Goal: Task Accomplishment & Management: Manage account settings

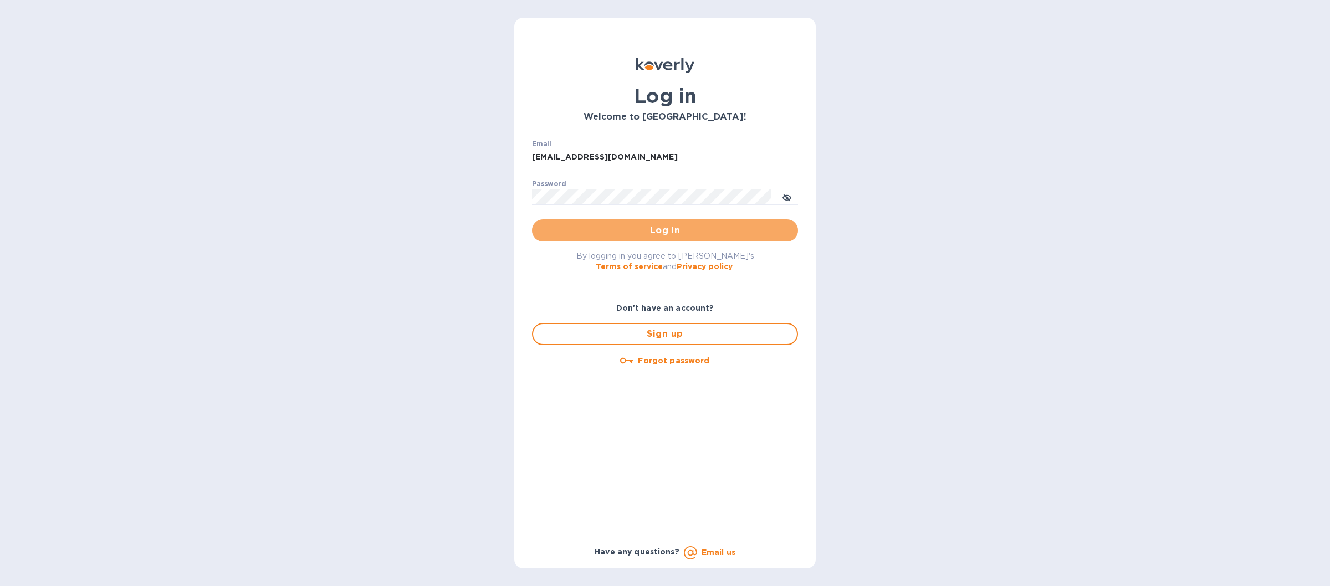
drag, startPoint x: 566, startPoint y: 229, endPoint x: 560, endPoint y: 226, distance: 7.4
click at [567, 231] on span "Log in" at bounding box center [665, 230] width 248 height 13
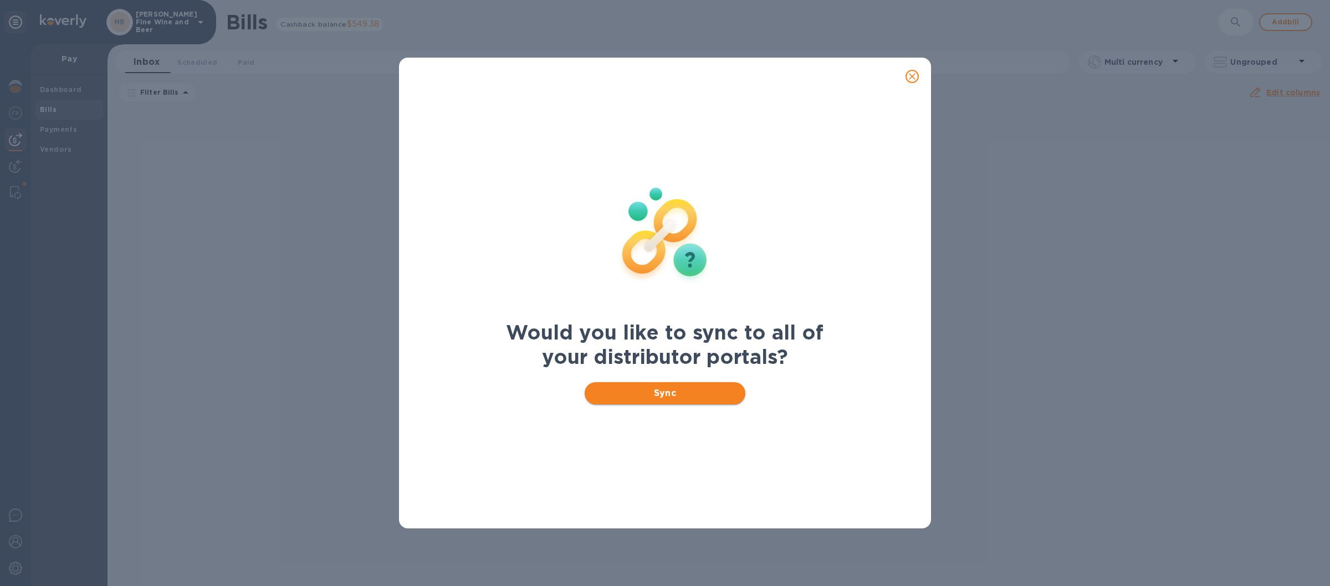
click at [699, 387] on span "Sync" at bounding box center [665, 393] width 144 height 13
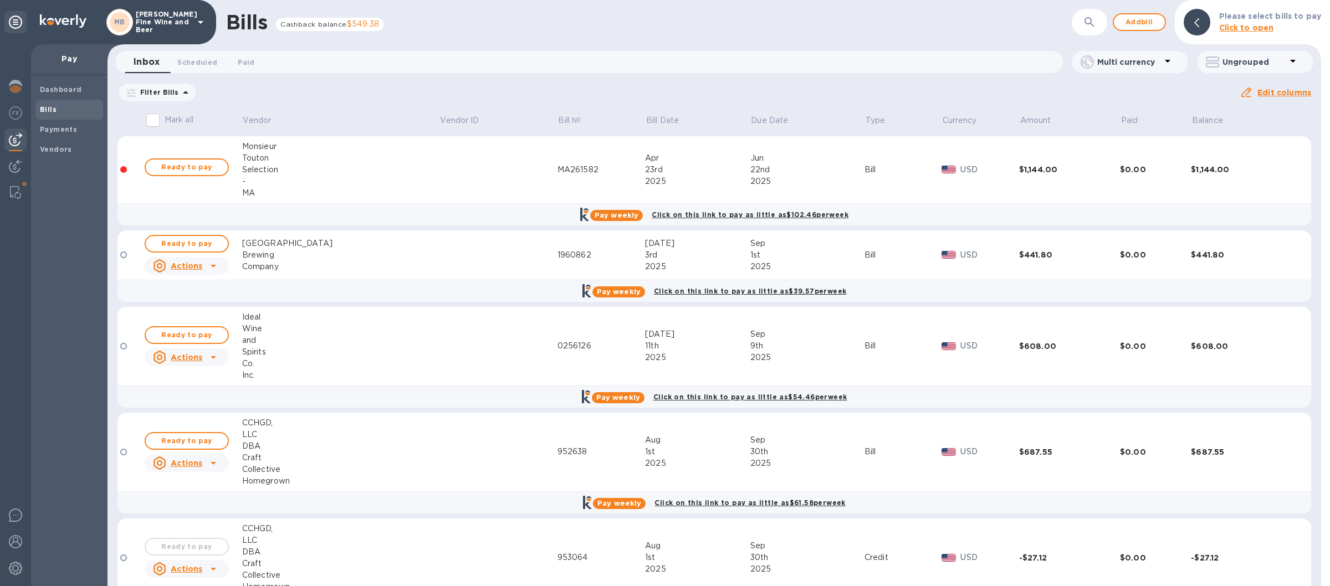
click at [206, 29] on div "MB Marcorelle's Fine Wine and Beer" at bounding box center [156, 22] width 101 height 27
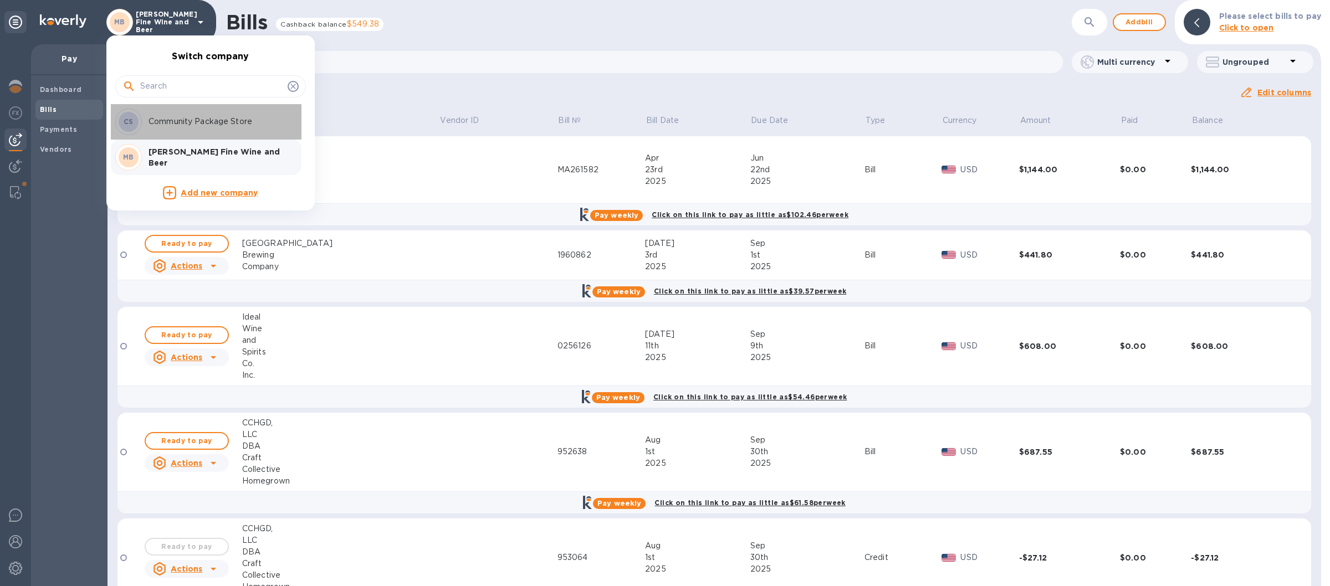
click at [198, 121] on p "Community Package Store" at bounding box center [219, 122] width 140 height 12
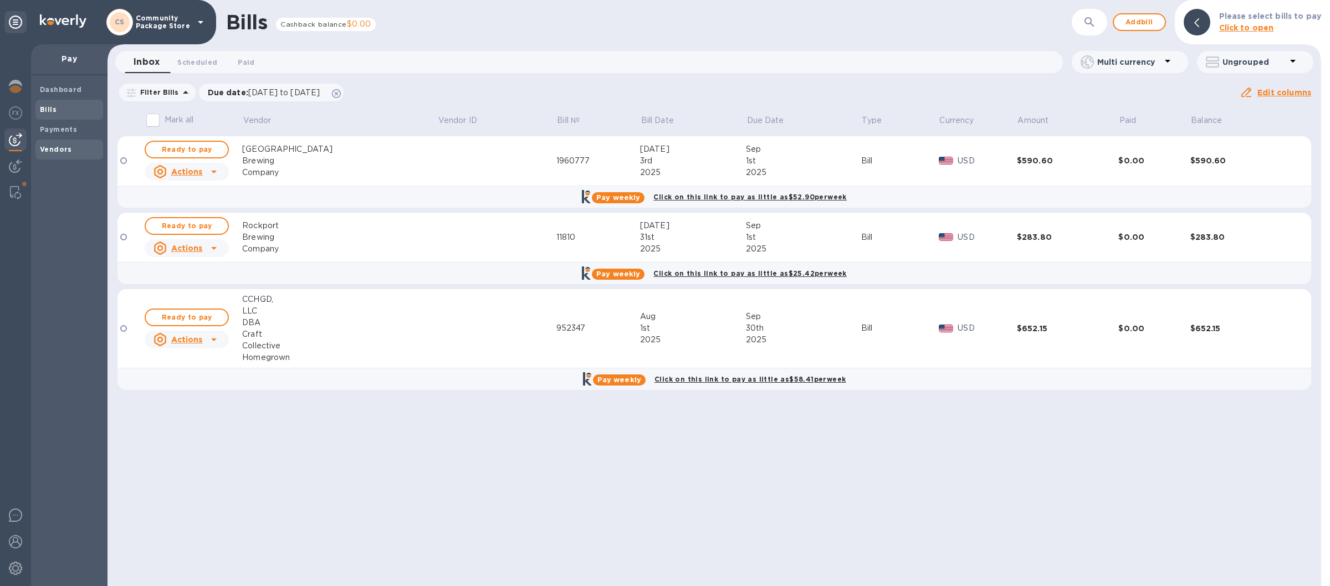
click at [70, 151] on b "Vendors" at bounding box center [56, 149] width 32 height 8
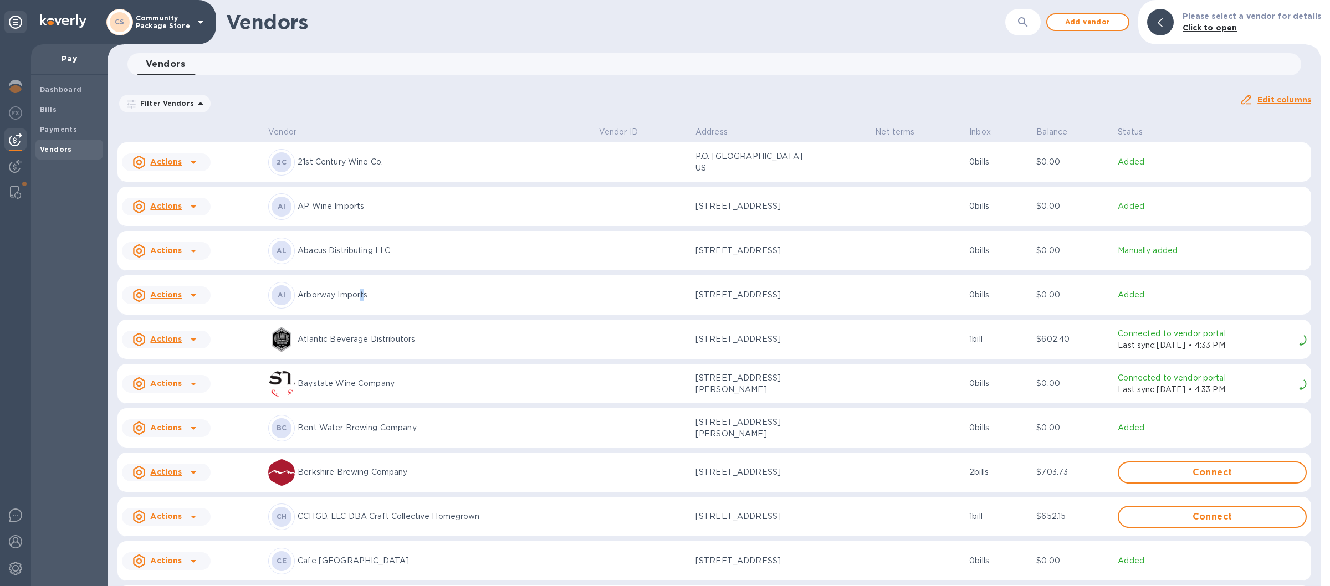
click at [357, 304] on div "AI Arborway Imports" at bounding box center [429, 295] width 322 height 27
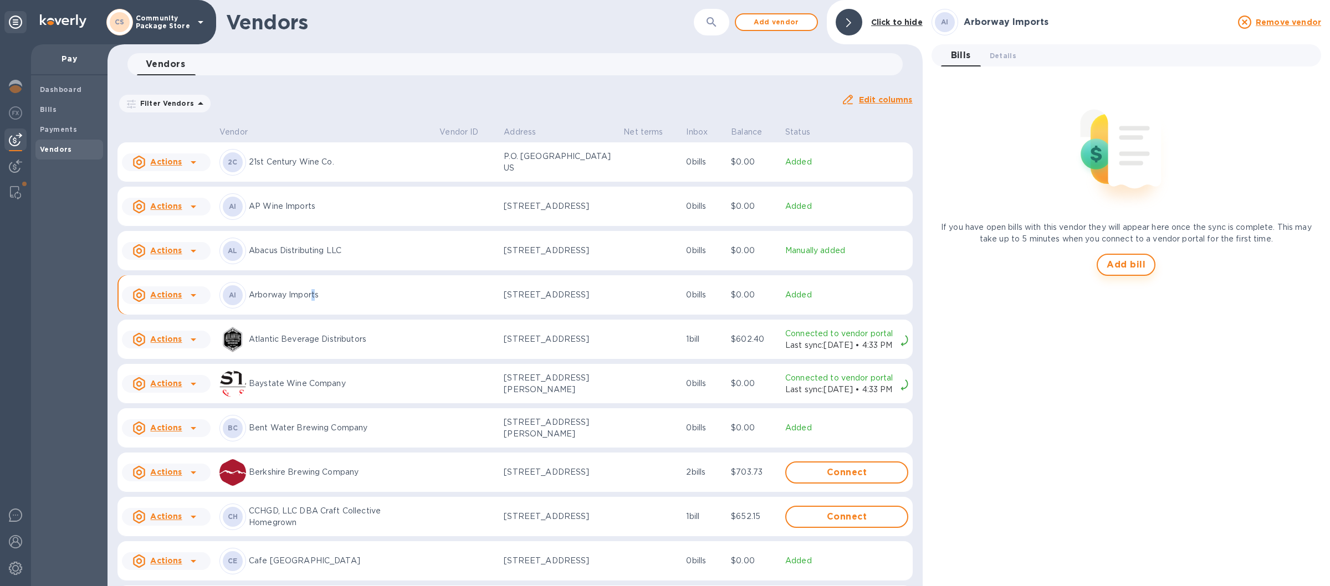
click at [1129, 266] on span "Add bill" at bounding box center [1126, 264] width 39 height 13
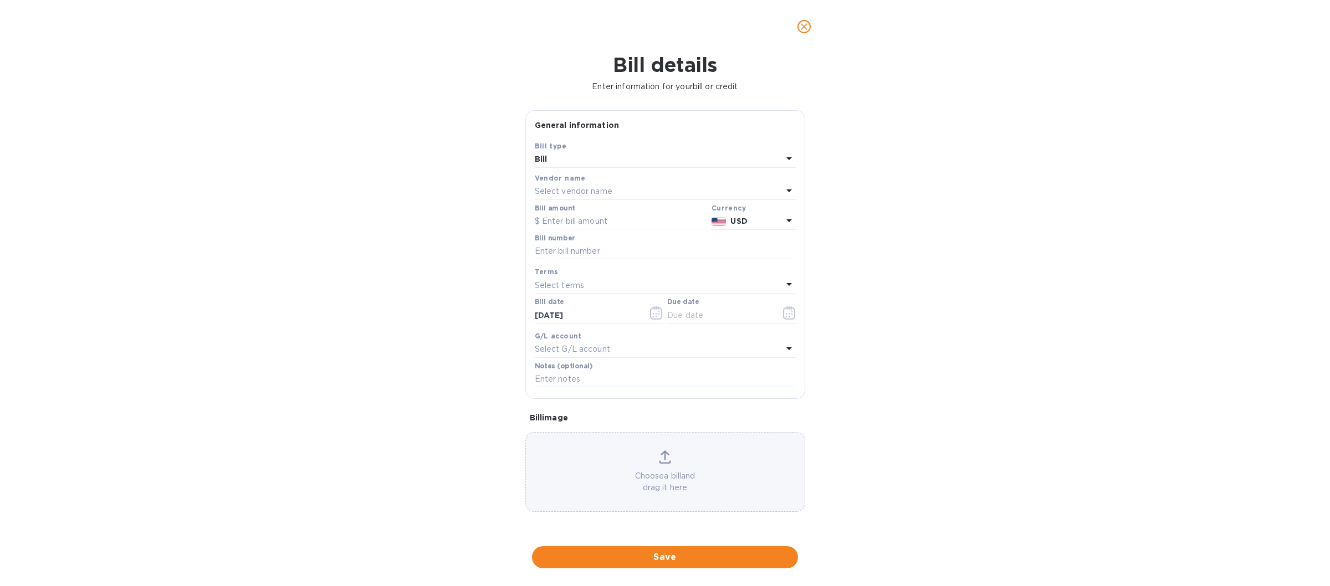
type input "10/12/2025"
click at [585, 224] on input "text" at bounding box center [621, 221] width 172 height 17
drag, startPoint x: 583, startPoint y: 224, endPoint x: 578, endPoint y: 279, distance: 55.7
click at [542, 226] on input "552.00" at bounding box center [624, 221] width 165 height 17
type input "248.00"
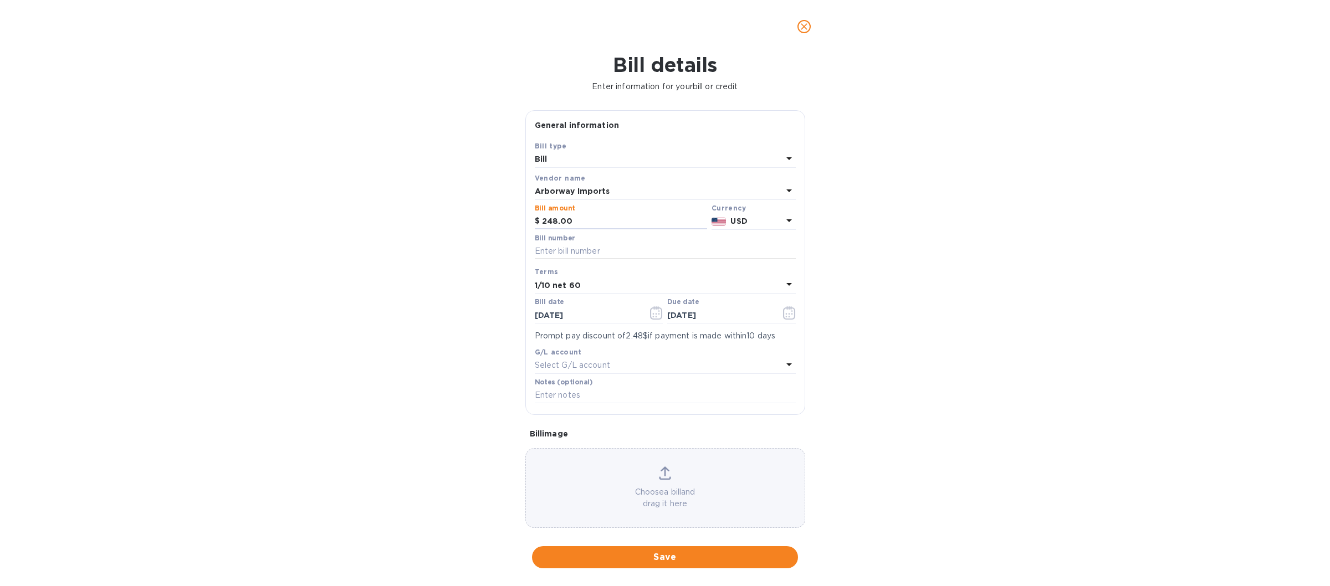
drag, startPoint x: 545, startPoint y: 249, endPoint x: 608, endPoint y: 252, distance: 62.7
click at [546, 249] on input "text" at bounding box center [665, 251] width 261 height 17
type input "61712"
click at [658, 312] on icon "button" at bounding box center [659, 311] width 2 height 2
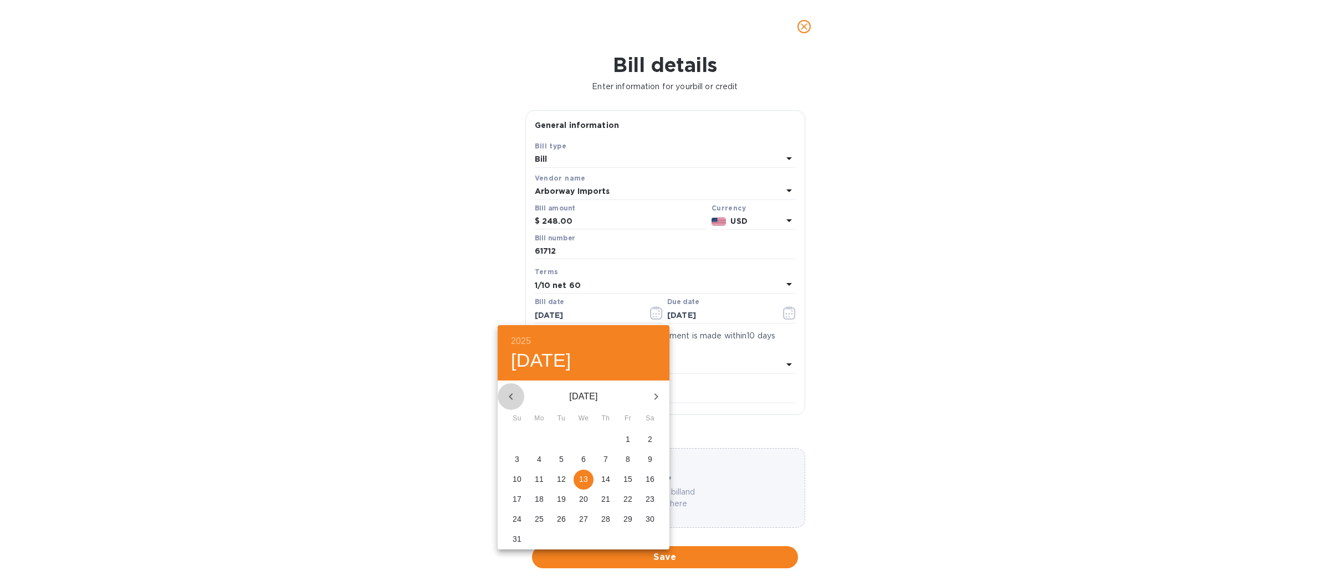
click at [510, 396] on icon "button" at bounding box center [511, 396] width 4 height 7
click at [606, 440] on p "5" at bounding box center [605, 439] width 4 height 11
type input "06/05/2025"
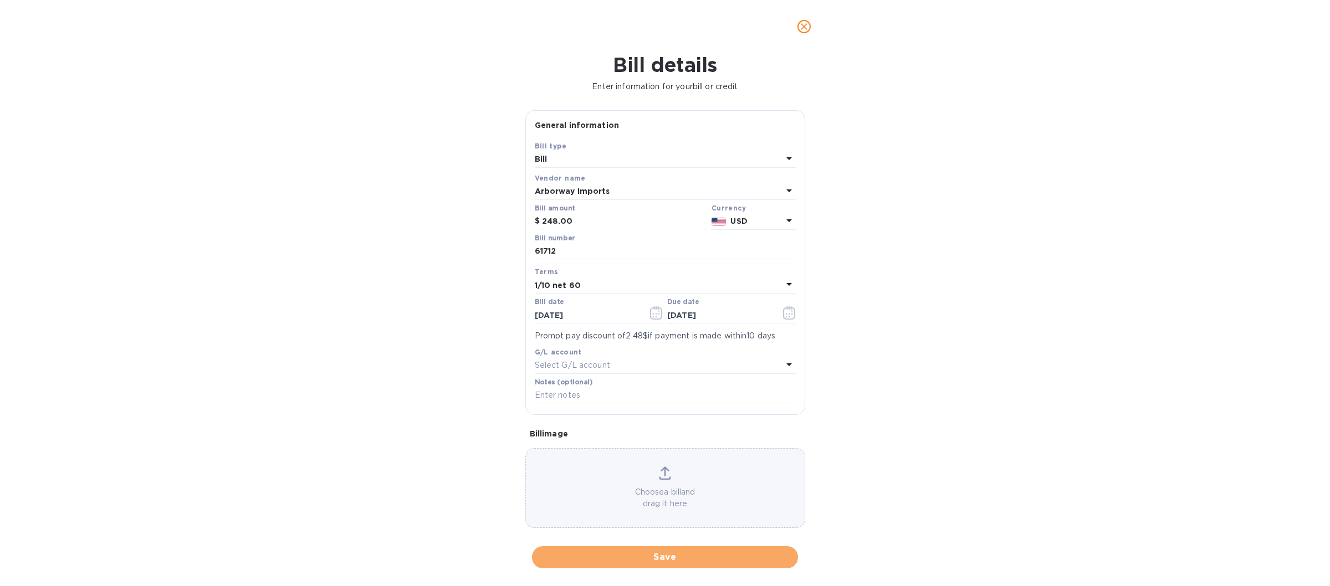
click at [634, 555] on span "Save" at bounding box center [665, 557] width 248 height 13
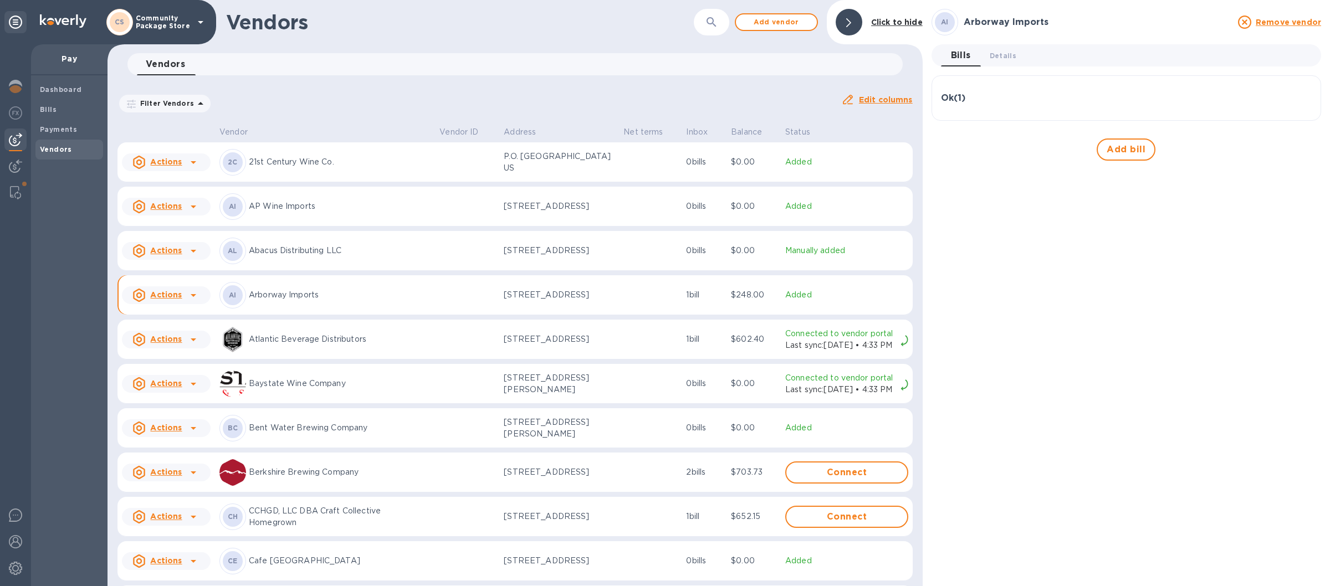
click at [359, 301] on p "Arborway Imports" at bounding box center [340, 295] width 182 height 12
click at [1130, 151] on span "Add bill" at bounding box center [1126, 149] width 39 height 13
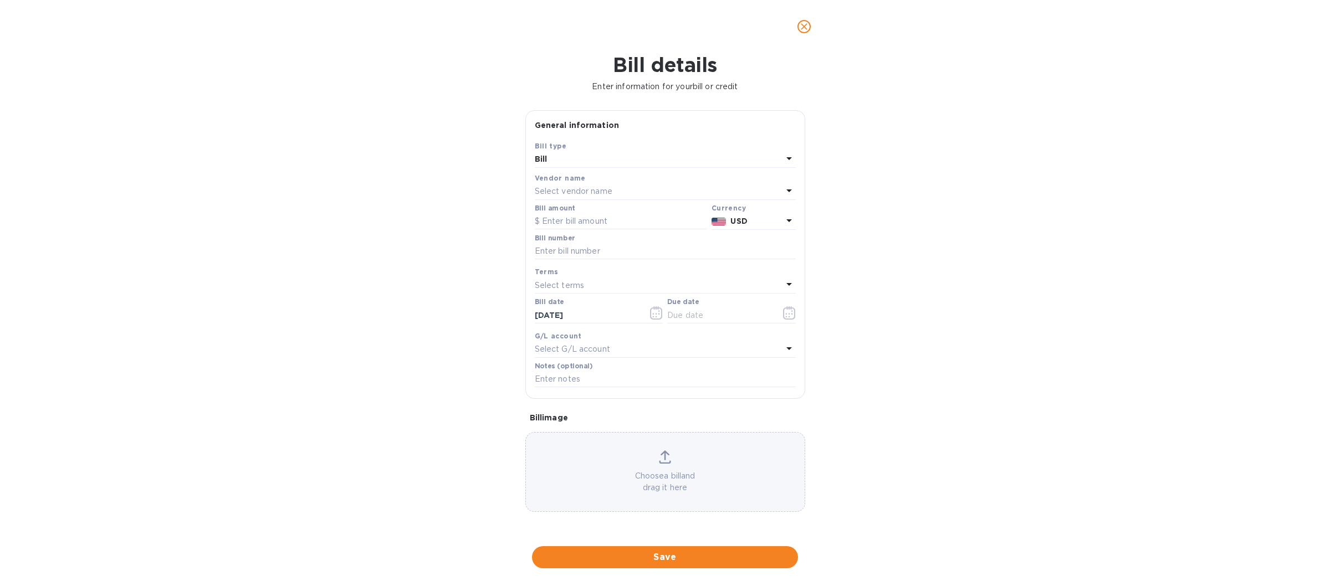
type input "10/12/2025"
click at [550, 223] on input "text" at bounding box center [621, 221] width 172 height 17
click button "Save" at bounding box center [0, 0] width 0 height 0
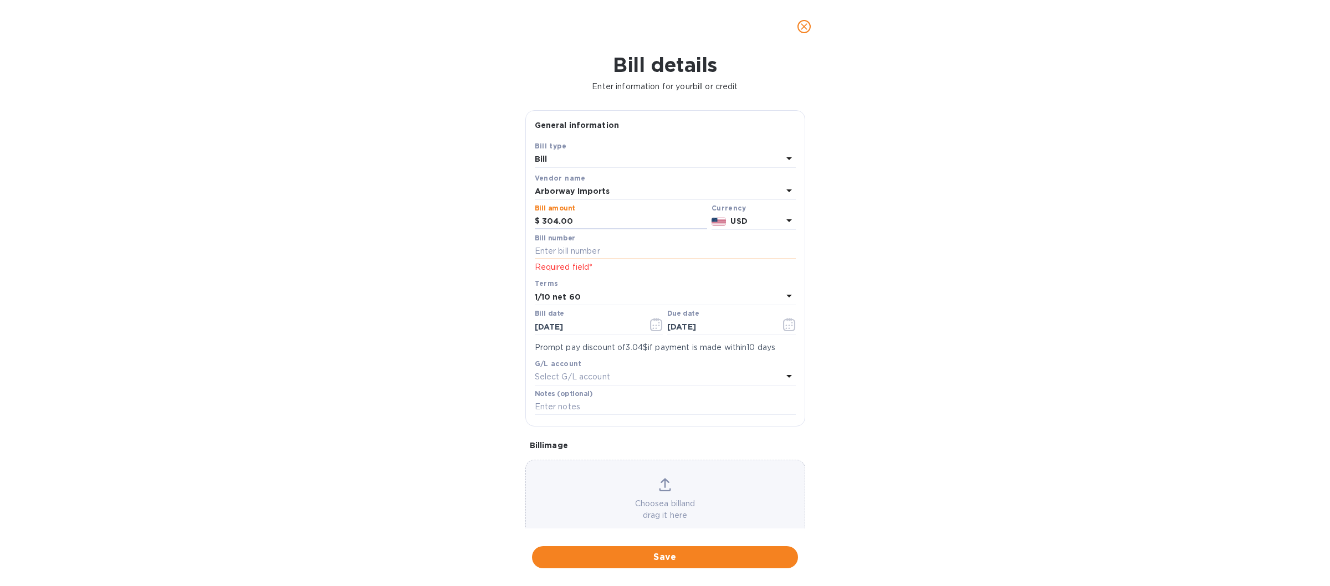
type input "304.00"
click at [555, 252] on input "text" at bounding box center [665, 251] width 261 height 17
type input "61736"
click at [653, 326] on icon "button" at bounding box center [654, 326] width 2 height 2
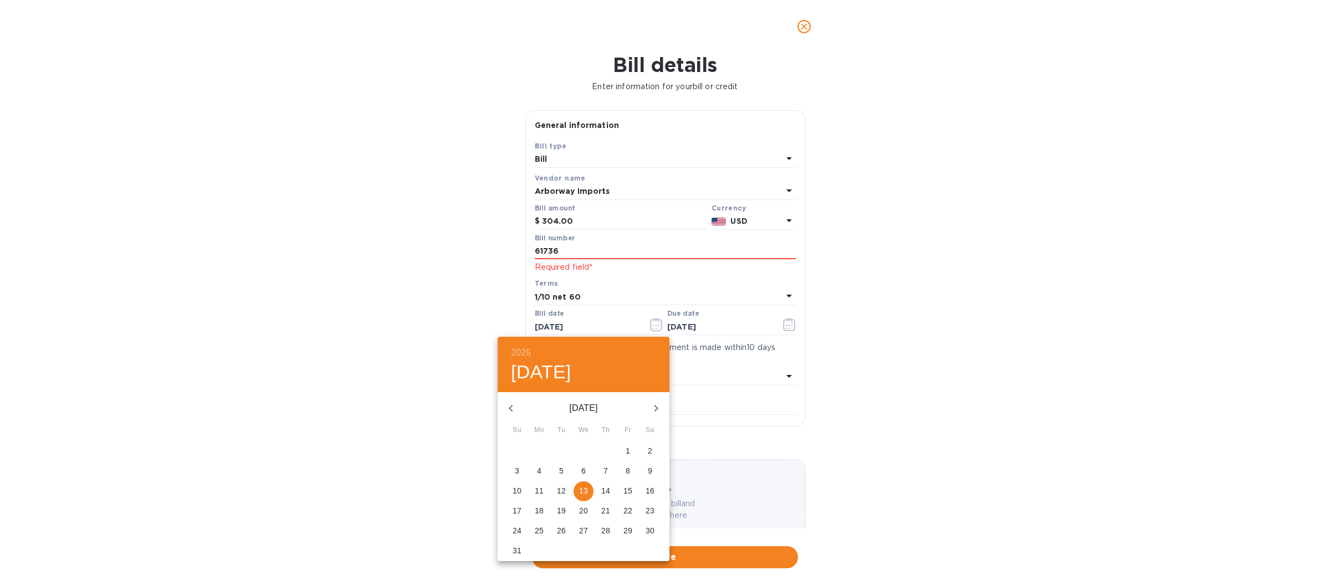
click at [510, 407] on icon "button" at bounding box center [510, 408] width 13 height 13
click at [607, 452] on p "5" at bounding box center [605, 451] width 4 height 11
type input "06/05/2025"
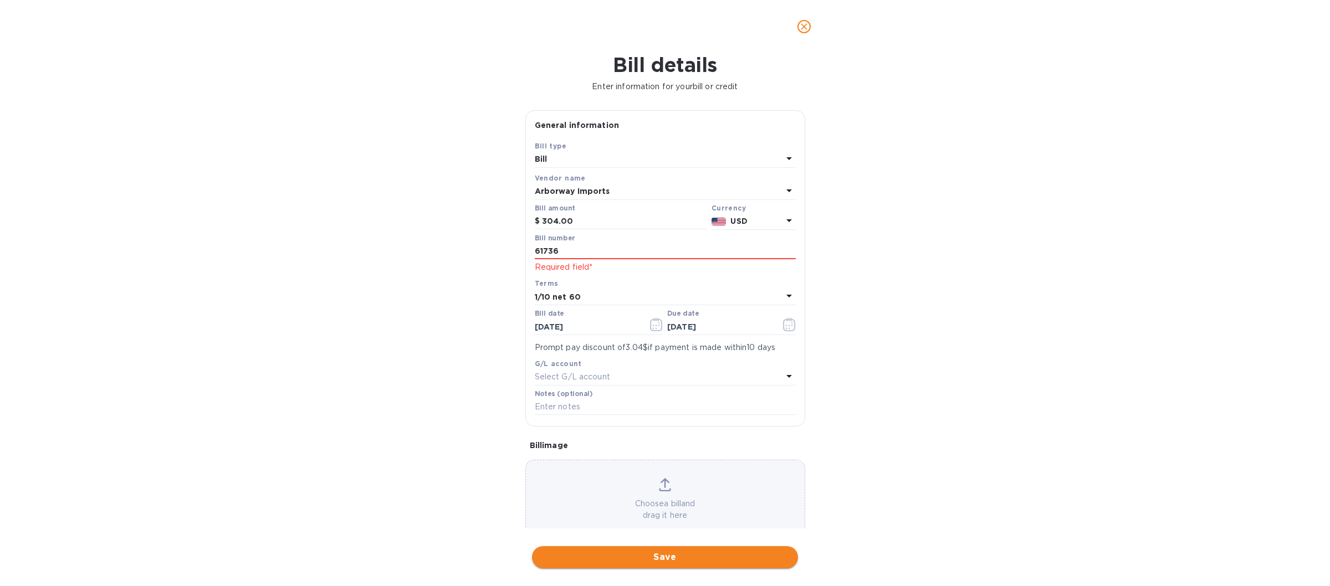
click at [668, 551] on span "Save" at bounding box center [665, 557] width 248 height 13
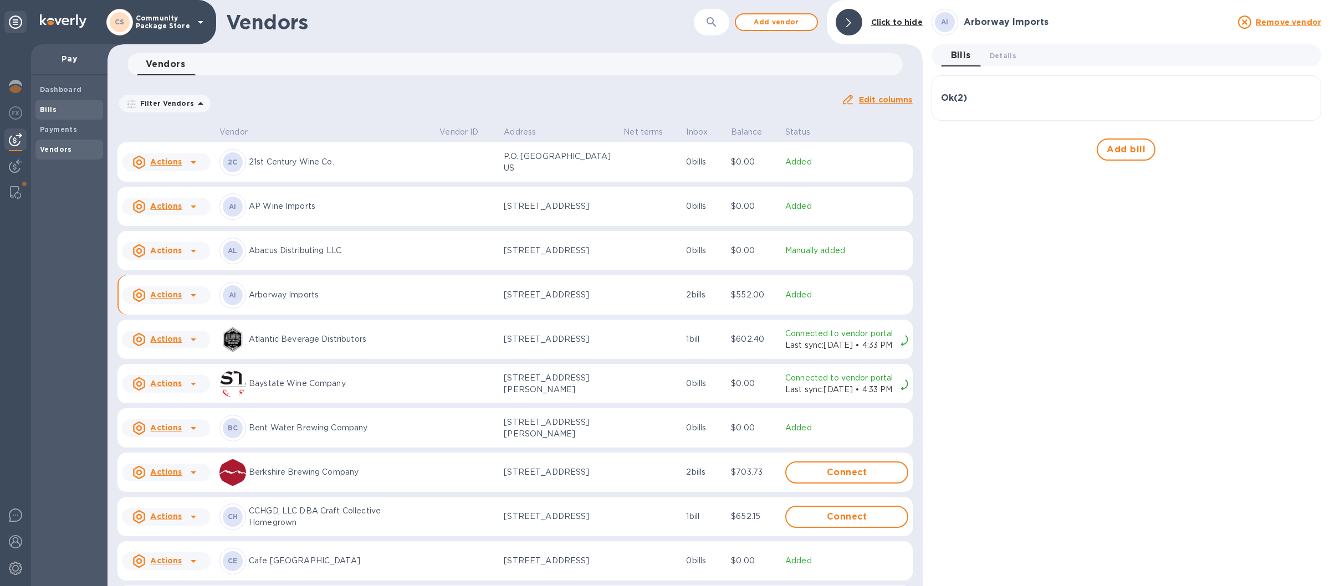
click at [70, 109] on span "Bills" at bounding box center [69, 109] width 59 height 11
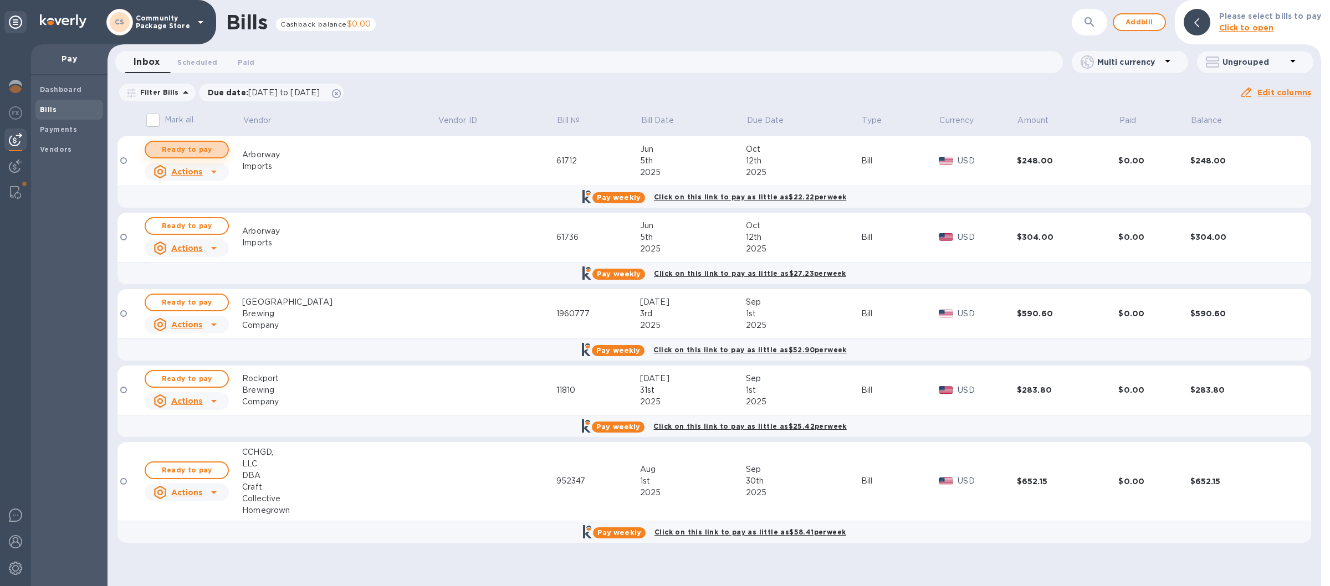
click at [194, 147] on span "Ready to pay" at bounding box center [187, 149] width 64 height 13
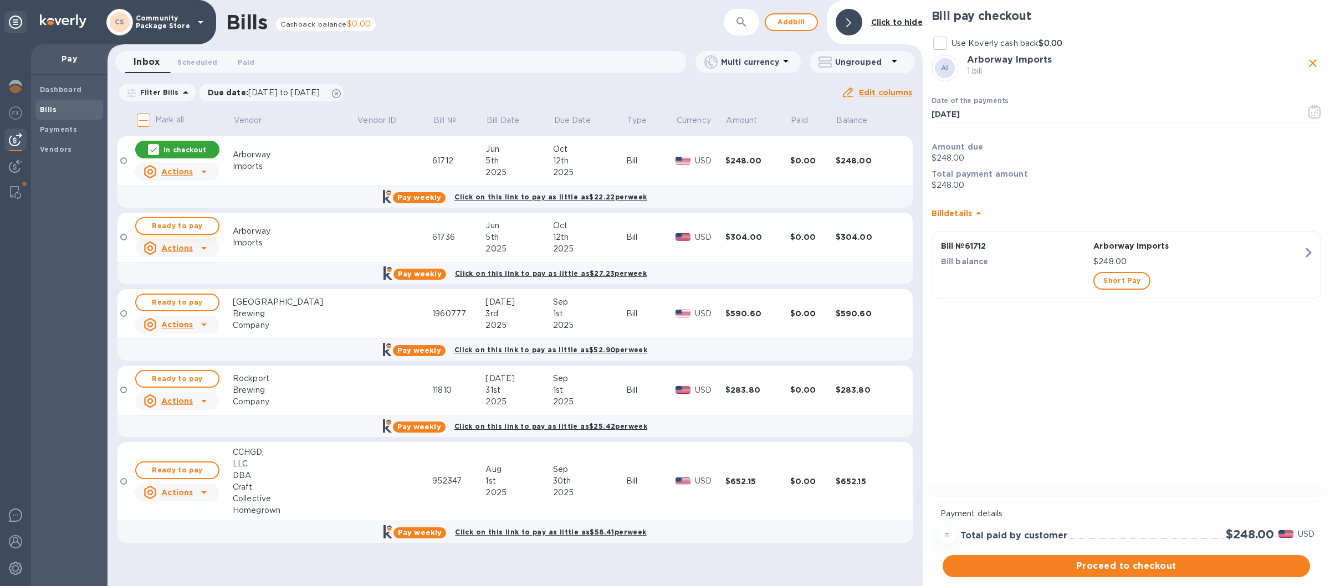
click at [184, 224] on span "Ready to pay" at bounding box center [177, 225] width 64 height 13
click at [1310, 111] on icon "button" at bounding box center [1314, 111] width 13 height 13
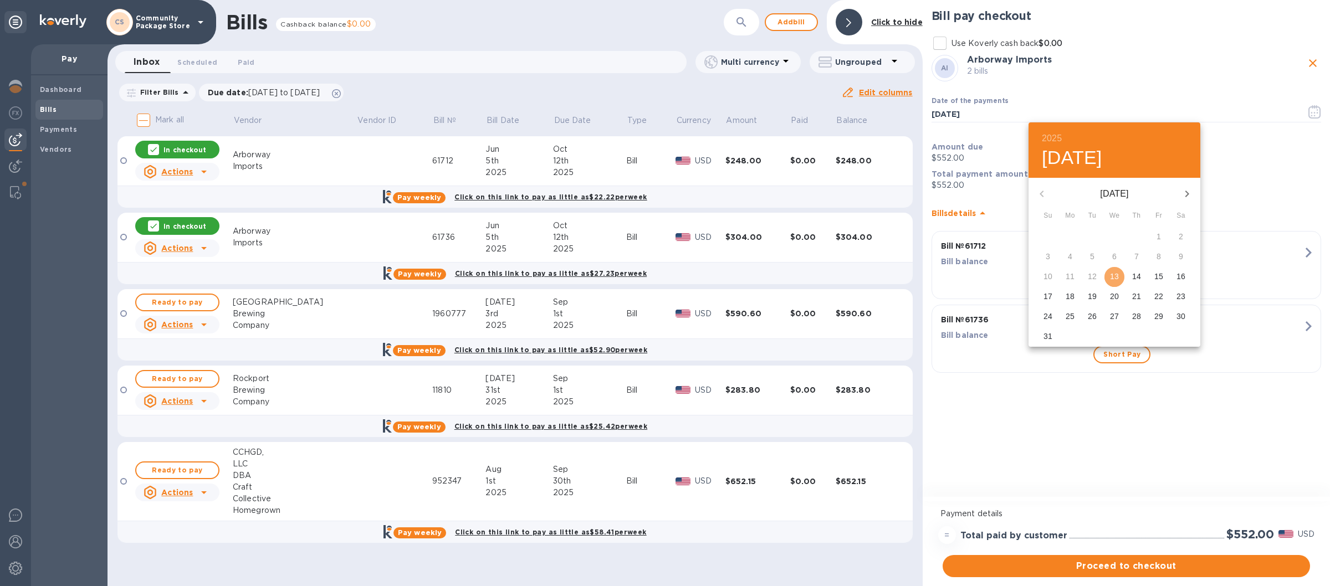
click at [1117, 272] on p "13" at bounding box center [1114, 276] width 9 height 11
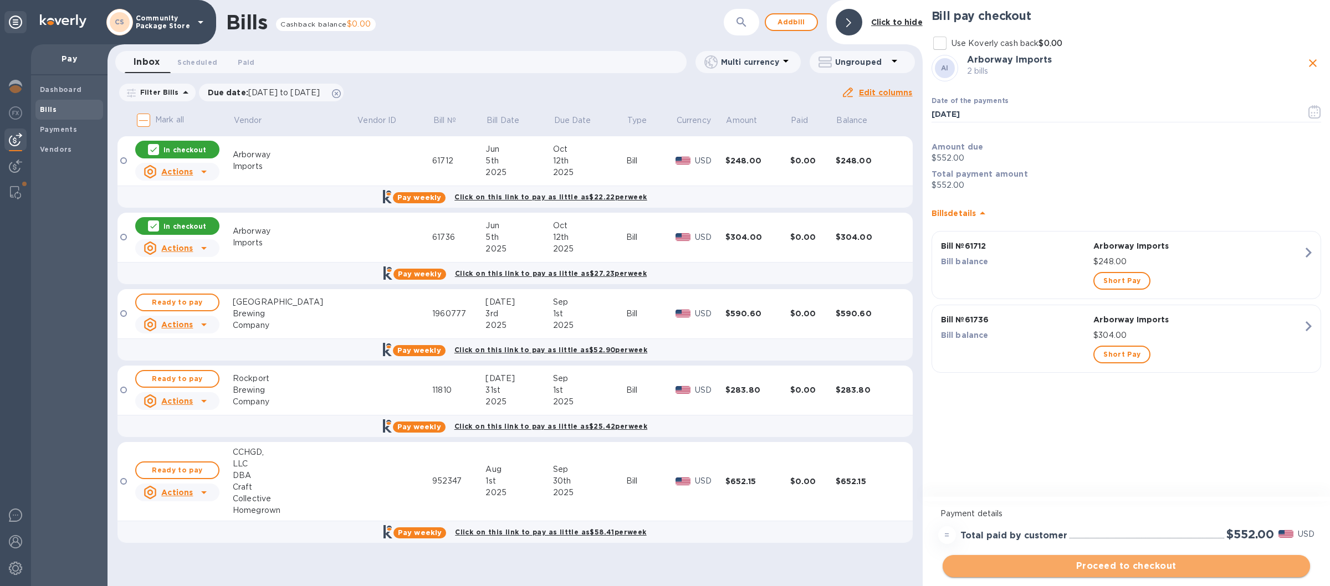
click at [1102, 560] on button "Proceed to checkout" at bounding box center [1126, 566] width 367 height 22
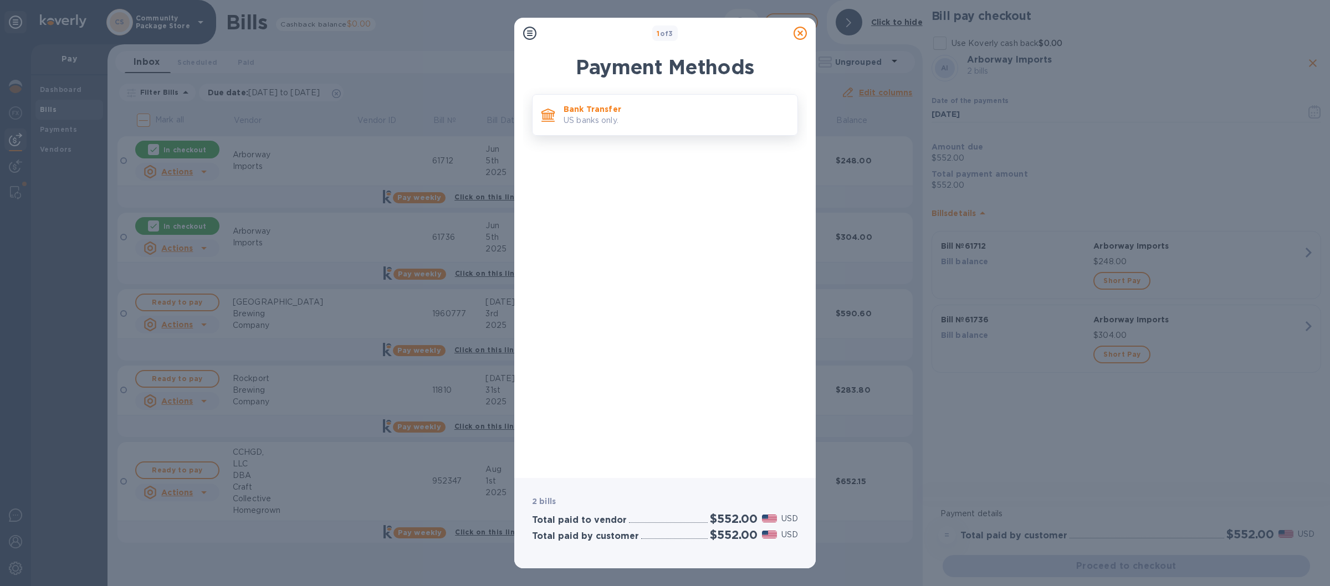
click at [613, 112] on p "Bank Transfer" at bounding box center [676, 109] width 225 height 11
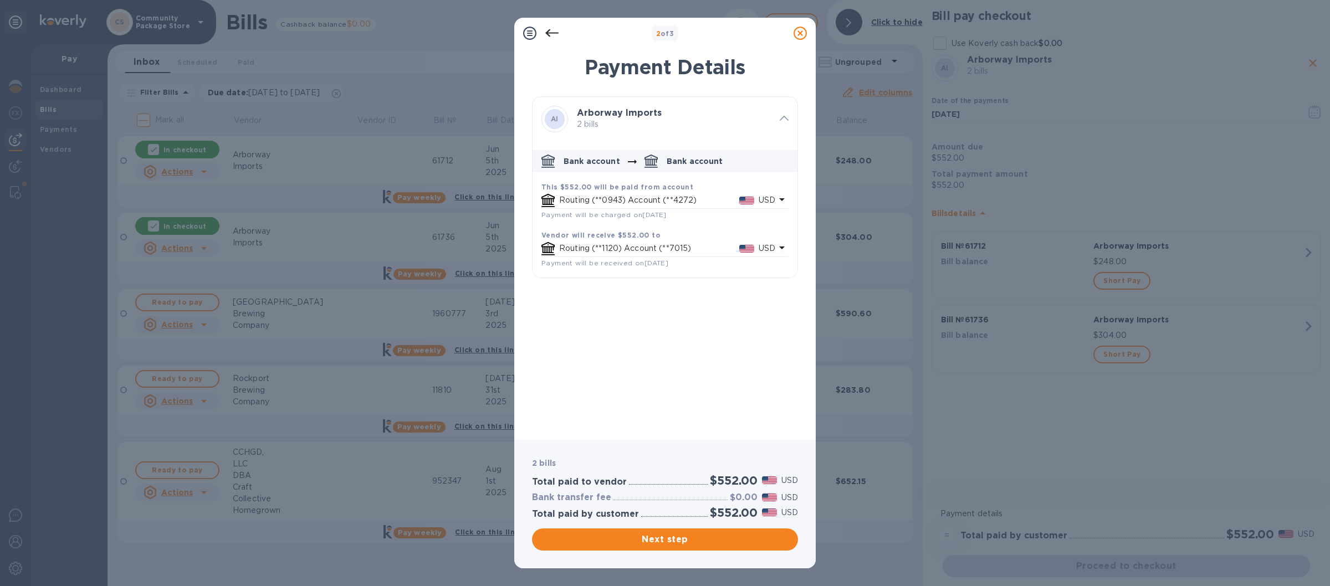
click at [644, 254] on p "Routing (**1120) Account (**7015)" at bounding box center [649, 249] width 180 height 12
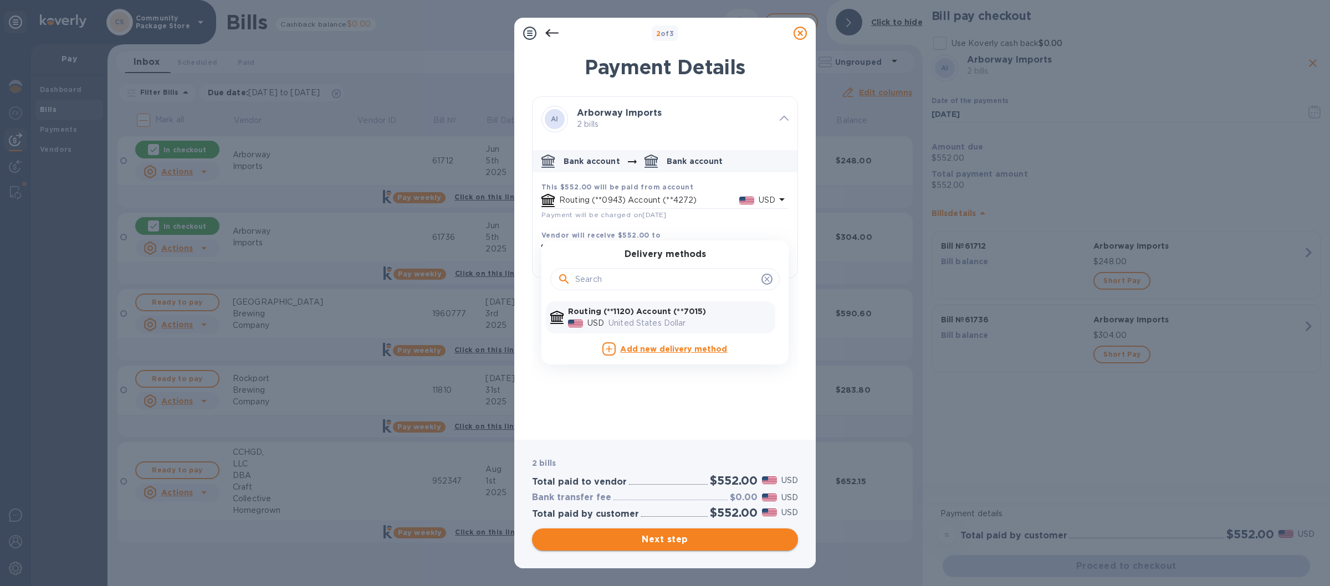
click at [711, 539] on span "Next step" at bounding box center [665, 539] width 248 height 13
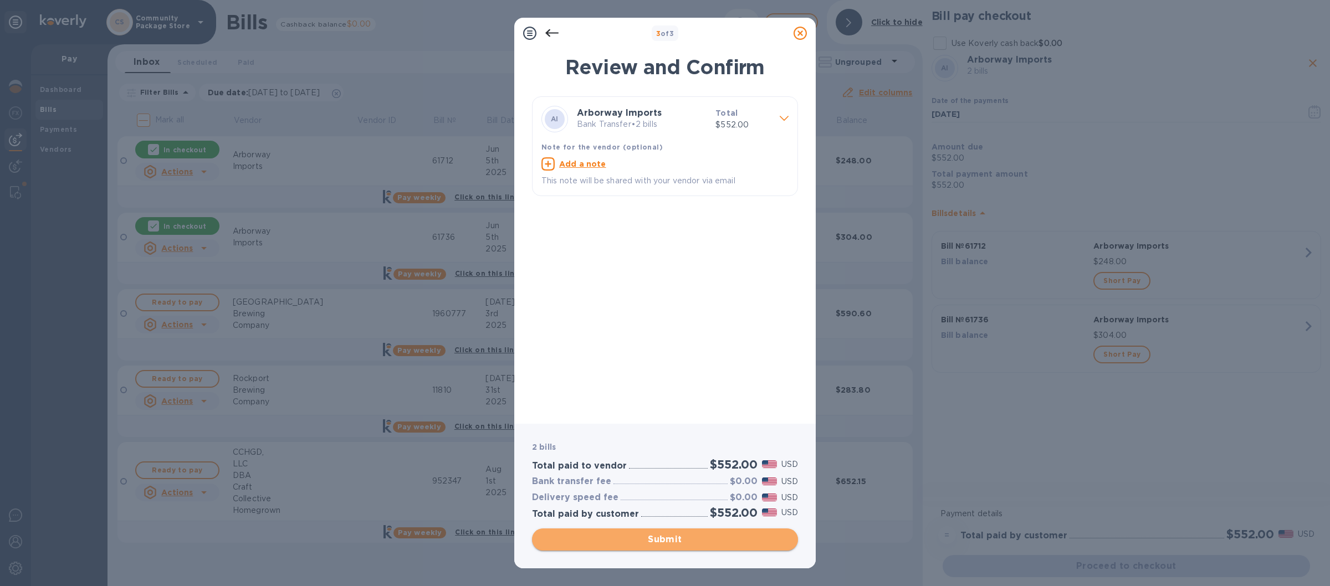
click at [674, 535] on span "Submit" at bounding box center [665, 539] width 248 height 13
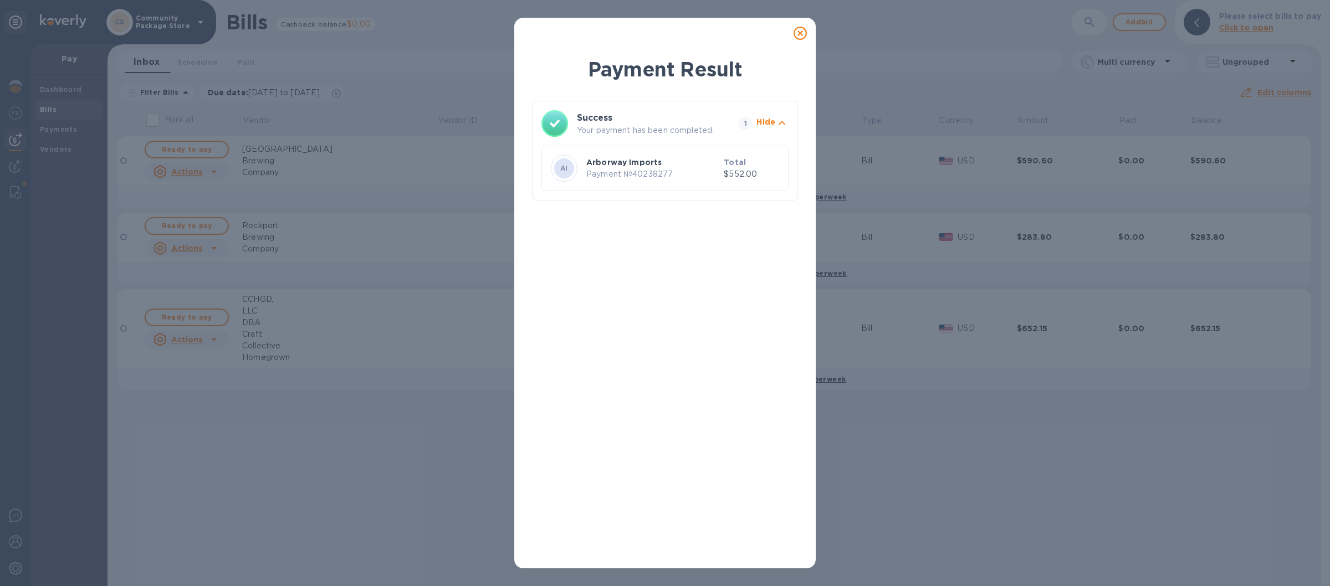
drag, startPoint x: 800, startPoint y: 34, endPoint x: 801, endPoint y: 0, distance: 34.4
click at [799, 33] on icon at bounding box center [799, 33] width 13 height 13
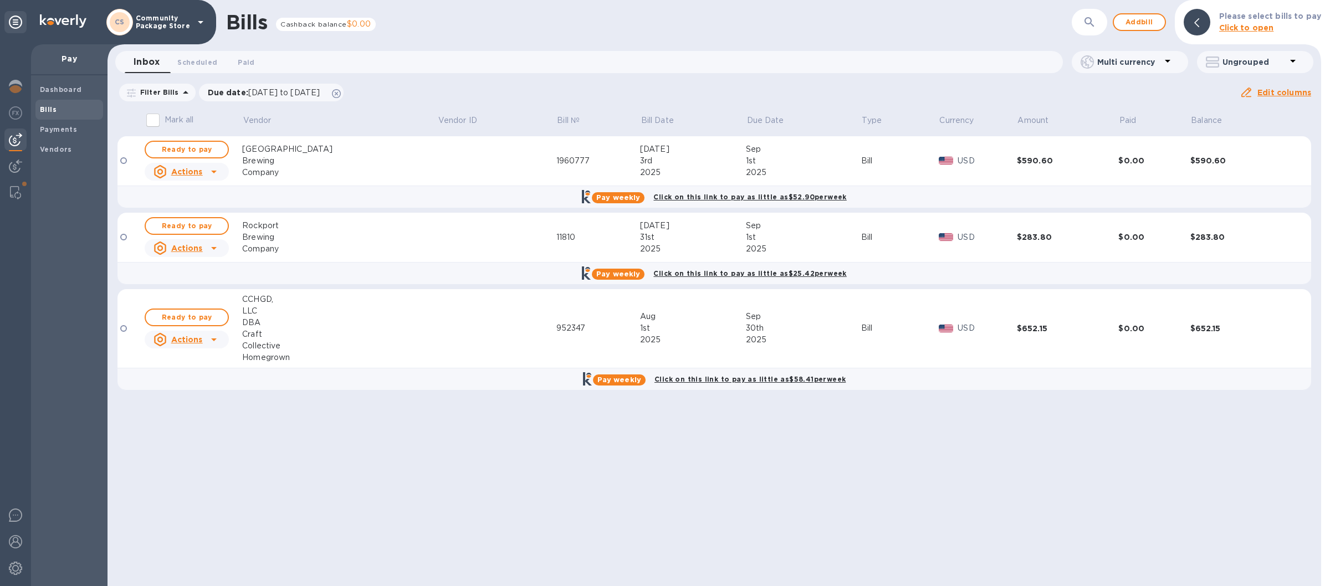
click at [202, 26] on icon at bounding box center [200, 22] width 13 height 13
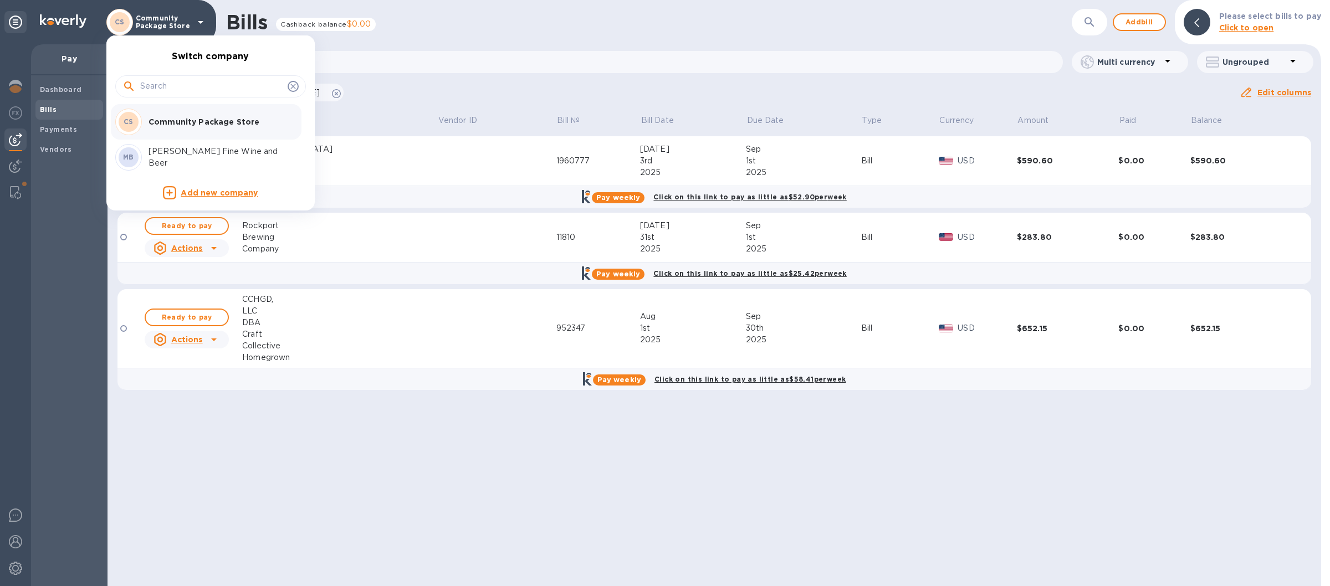
click at [168, 157] on p "Marcorelle's Fine Wine and Beer" at bounding box center [219, 157] width 140 height 23
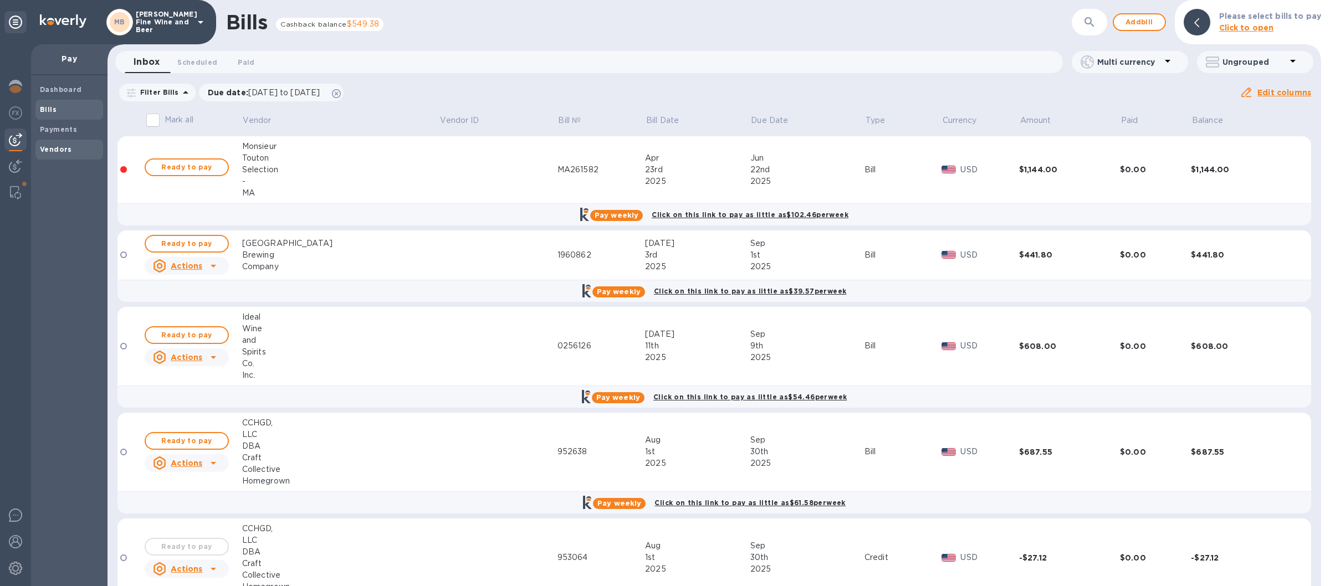
click at [51, 149] on b "Vendors" at bounding box center [56, 149] width 32 height 8
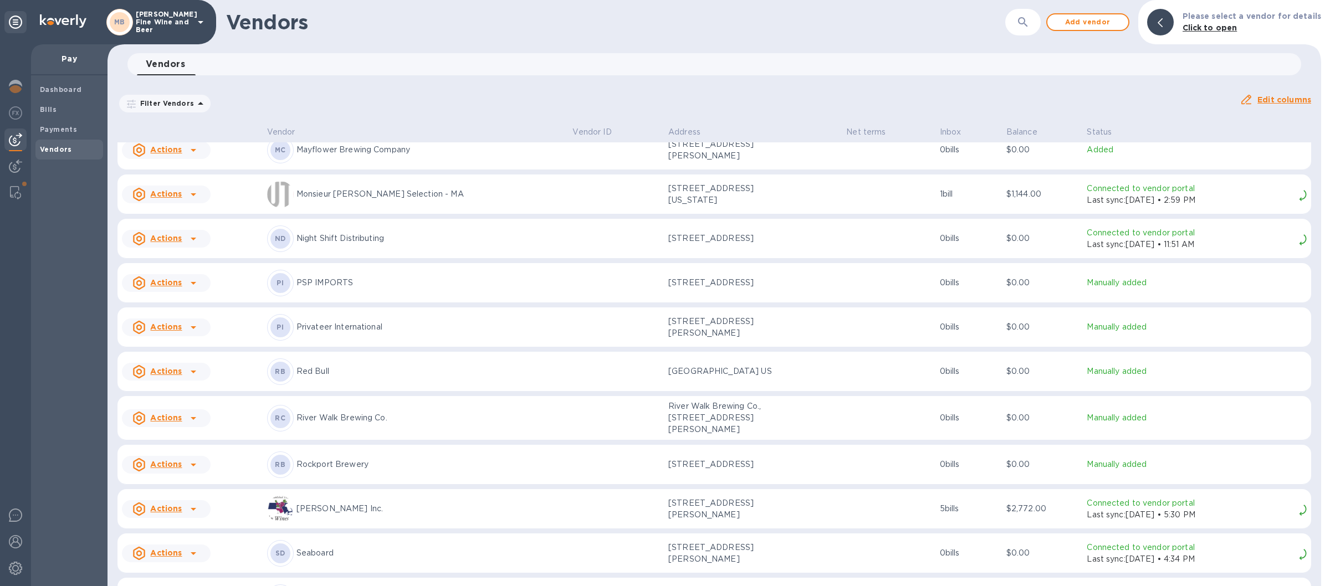
scroll to position [1615, 0]
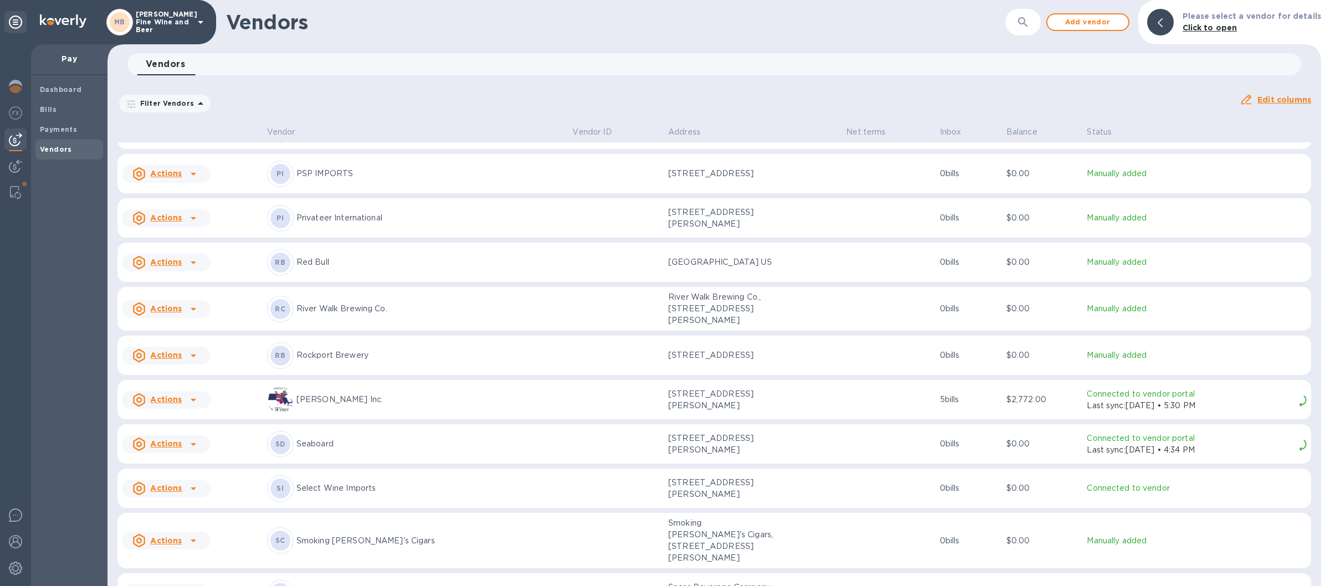
click at [337, 400] on p "[PERSON_NAME] Inc." at bounding box center [430, 400] width 268 height 12
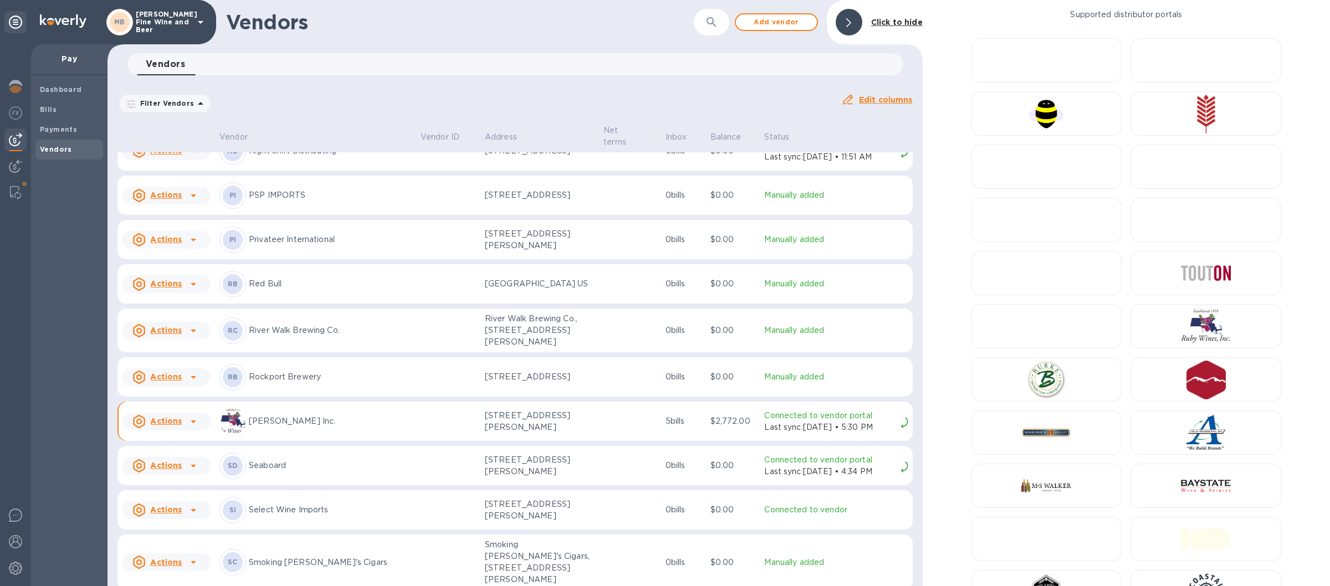
scroll to position [1641, 0]
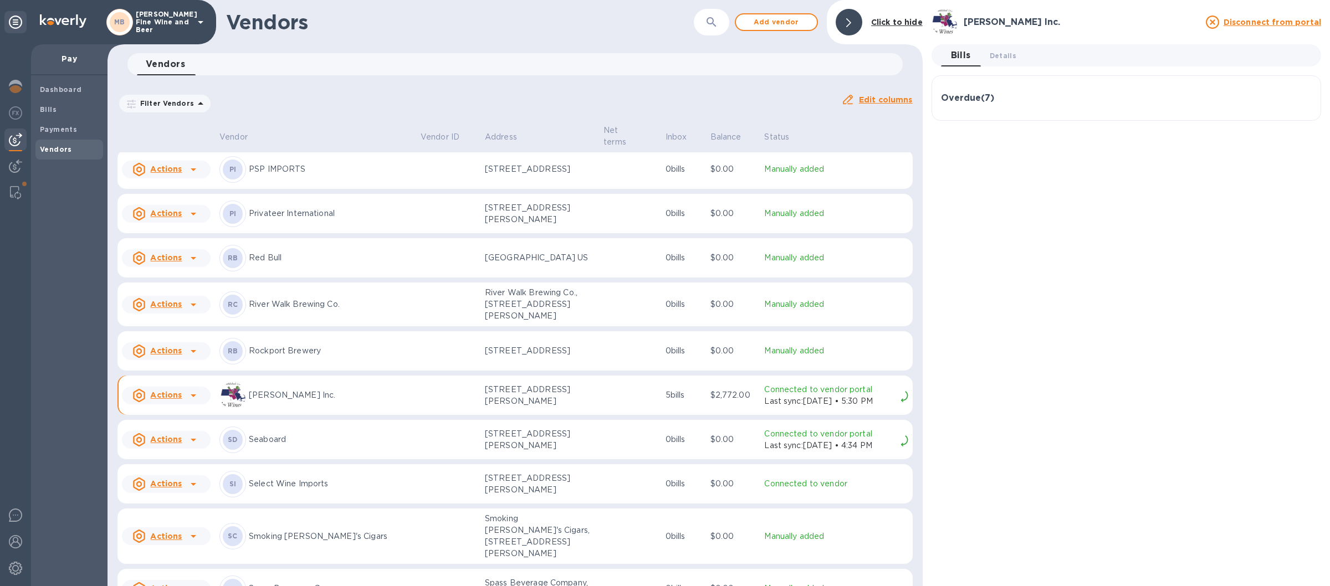
click at [1034, 96] on div "Overdue ( 7 )" at bounding box center [1126, 98] width 371 height 11
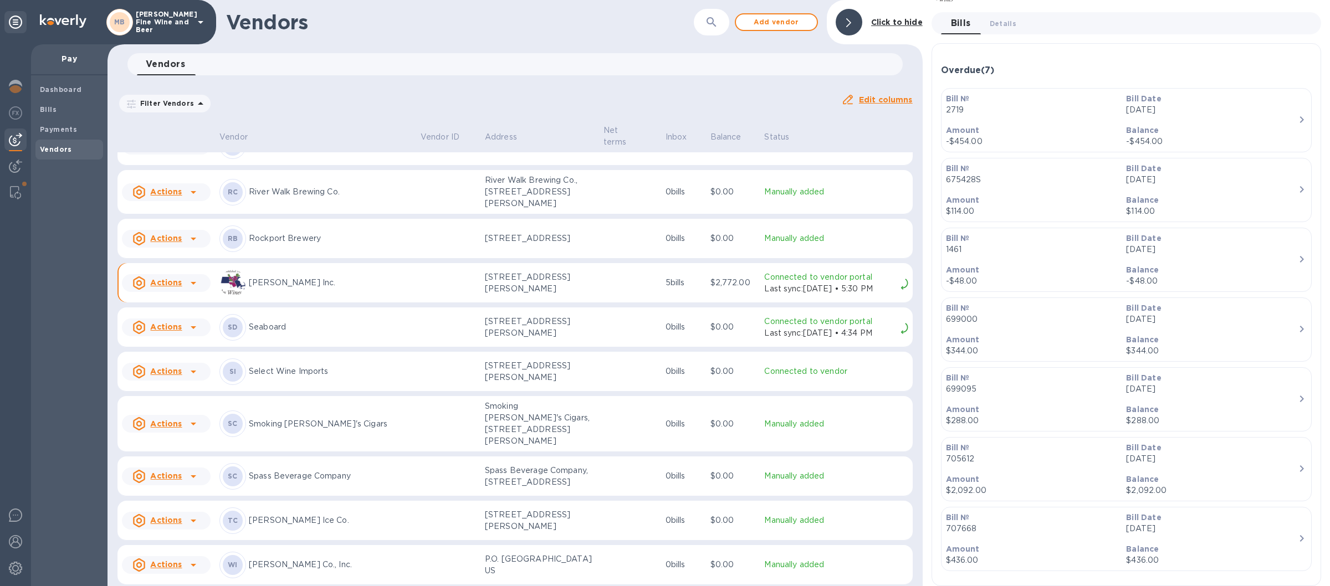
scroll to position [1771, 0]
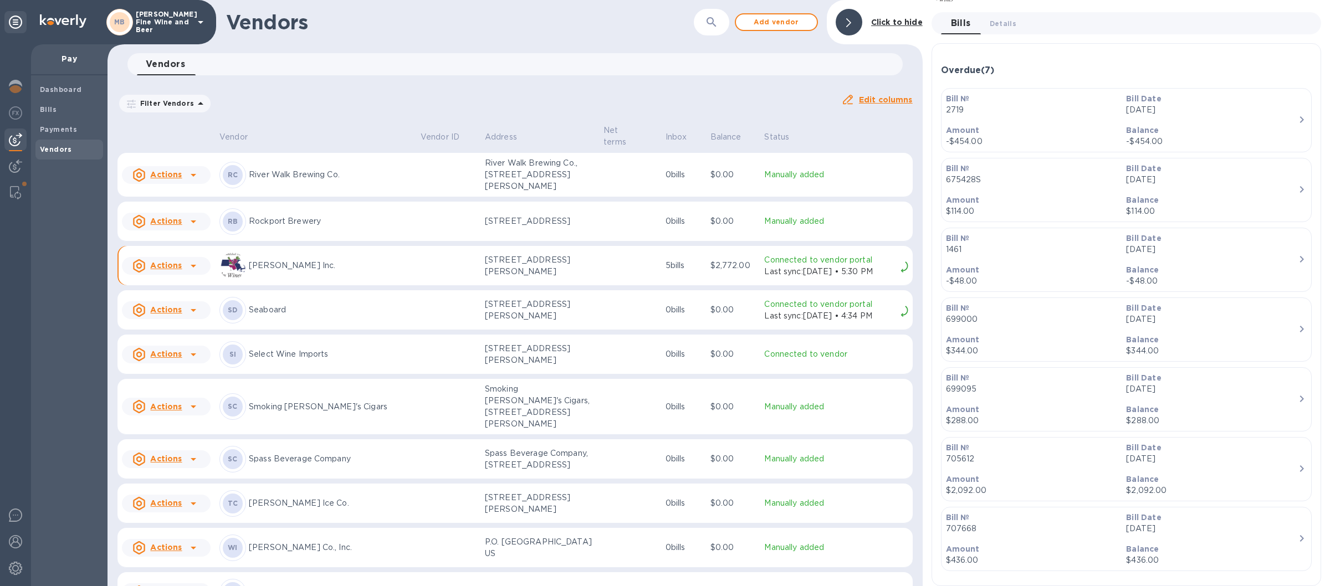
click at [900, 273] on img at bounding box center [904, 267] width 8 height 11
click at [781, 266] on p "Connected to vendor portal" at bounding box center [829, 260] width 131 height 12
click at [780, 266] on p "Connected to vendor portal" at bounding box center [829, 260] width 131 height 12
click at [769, 278] on p "Last sync: Feb 13th, 2025 • 5:30 PM" at bounding box center [829, 272] width 131 height 12
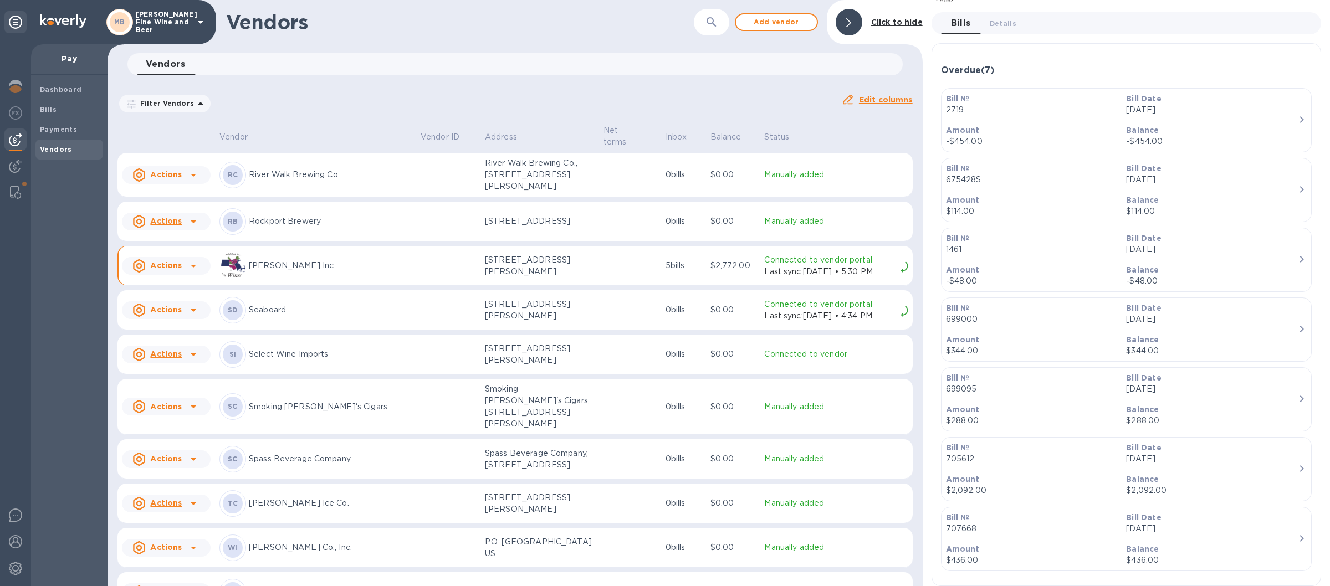
click at [764, 278] on p "Last sync: Feb 13th, 2025 • 5:30 PM" at bounding box center [829, 272] width 131 height 12
click at [996, 18] on span "Details 0" at bounding box center [1003, 24] width 27 height 12
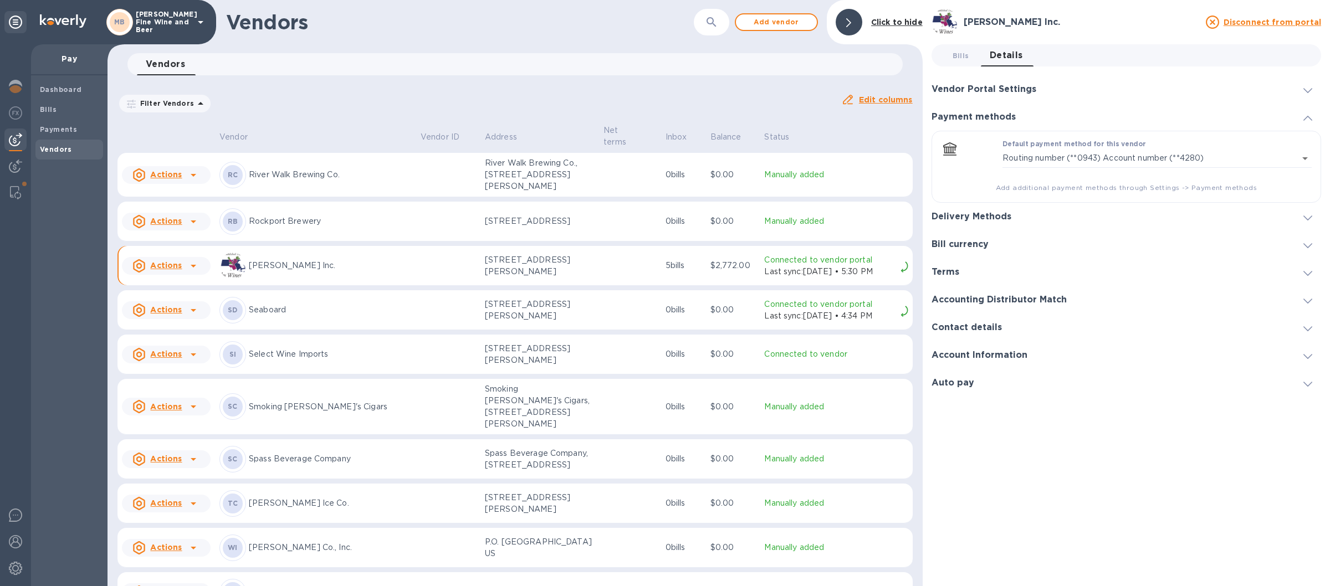
click at [976, 90] on h3 "Vendor Portal Settings" at bounding box center [983, 89] width 105 height 11
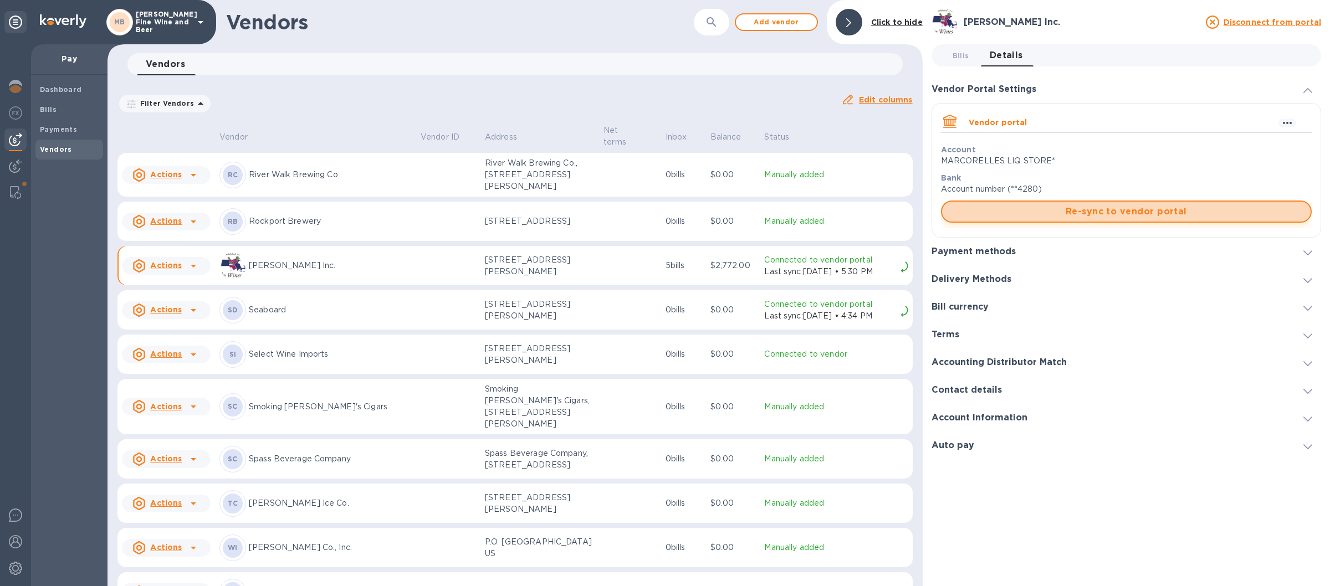
click at [1097, 209] on span "Re-sync to vendor portal" at bounding box center [1126, 211] width 351 height 13
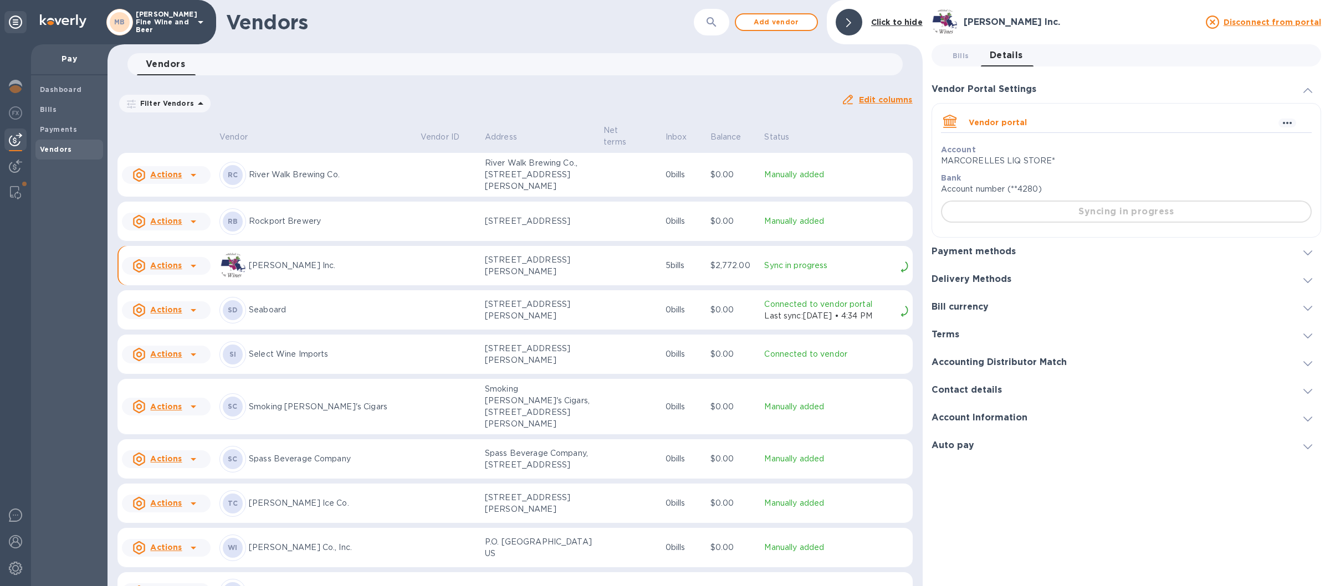
click at [197, 18] on icon at bounding box center [200, 22] width 13 height 13
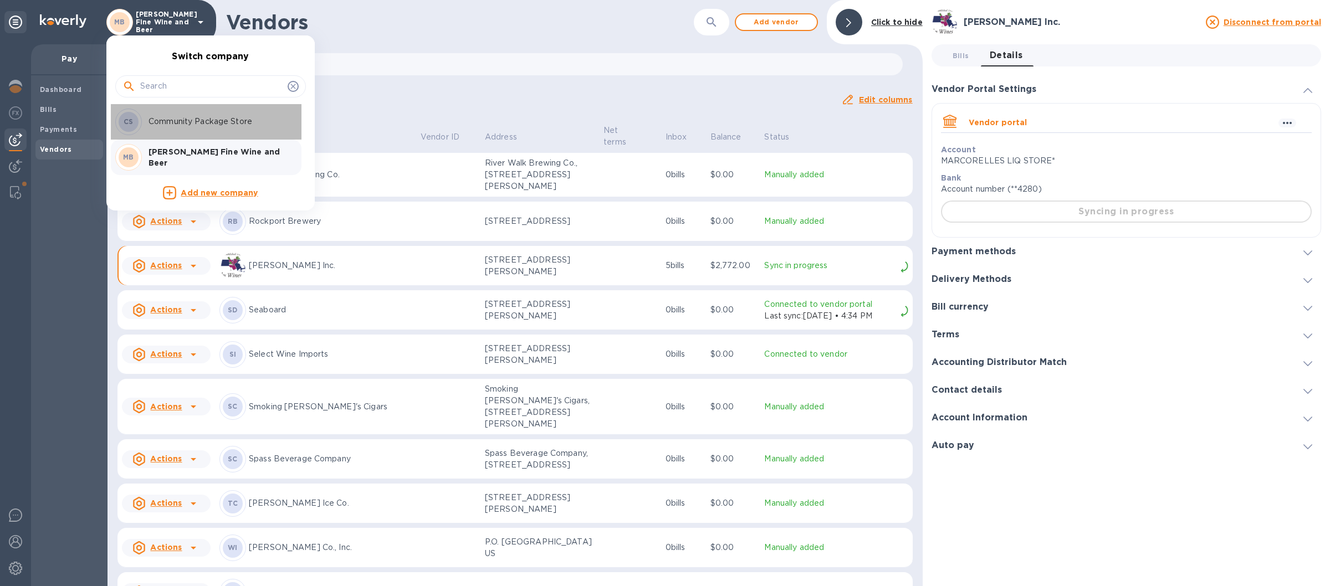
click at [168, 125] on p "Community Package Store" at bounding box center [219, 122] width 140 height 12
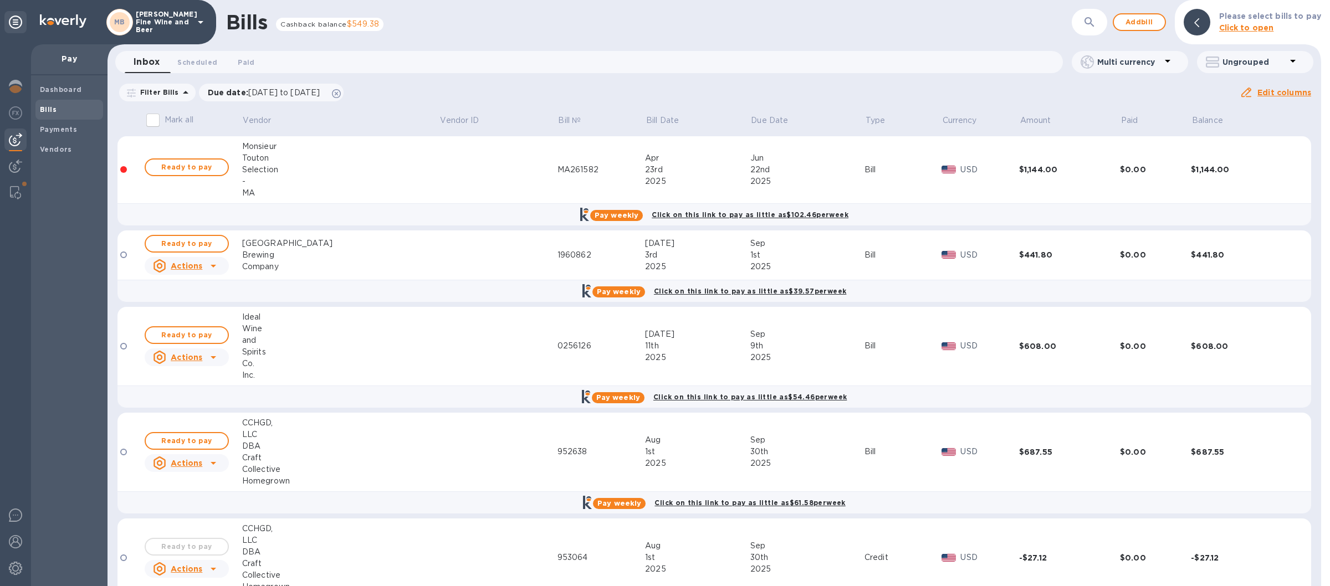
click at [194, 18] on icon at bounding box center [200, 22] width 13 height 13
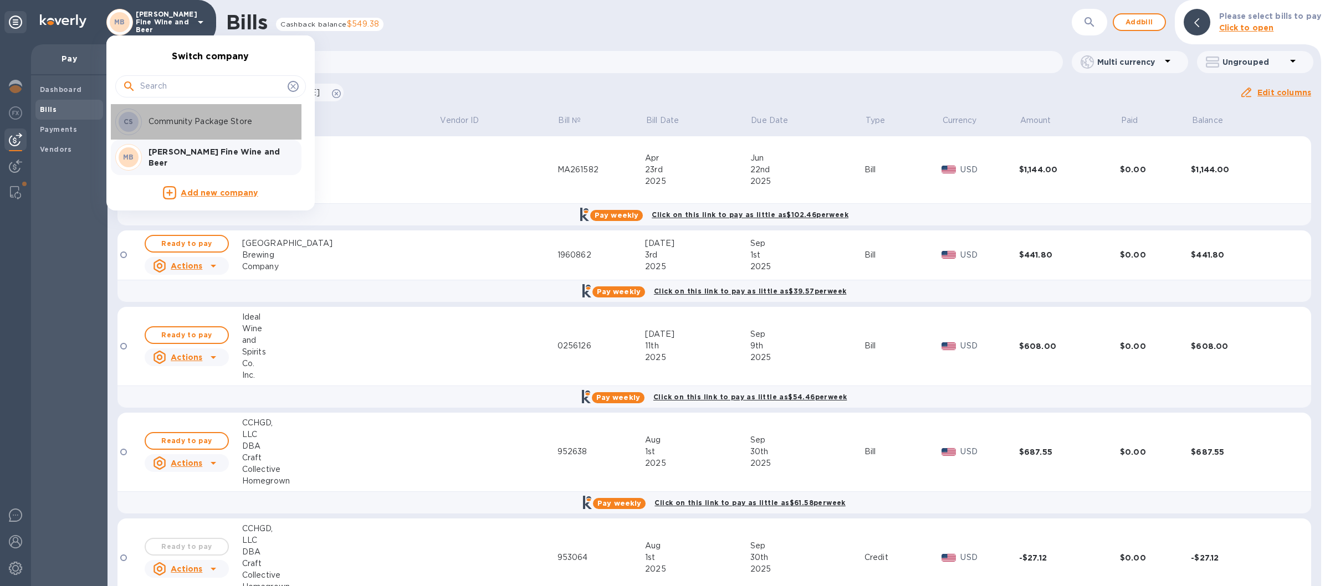
click at [182, 126] on p "Community Package Store" at bounding box center [219, 122] width 140 height 12
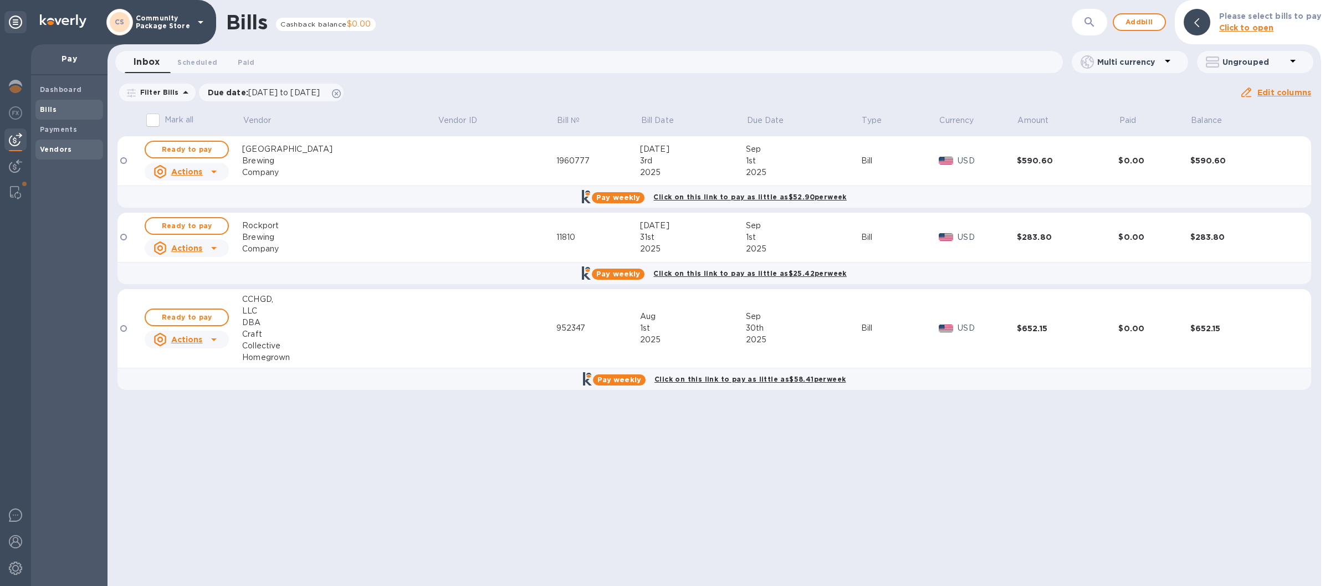
click at [62, 152] on b "Vendors" at bounding box center [56, 149] width 32 height 8
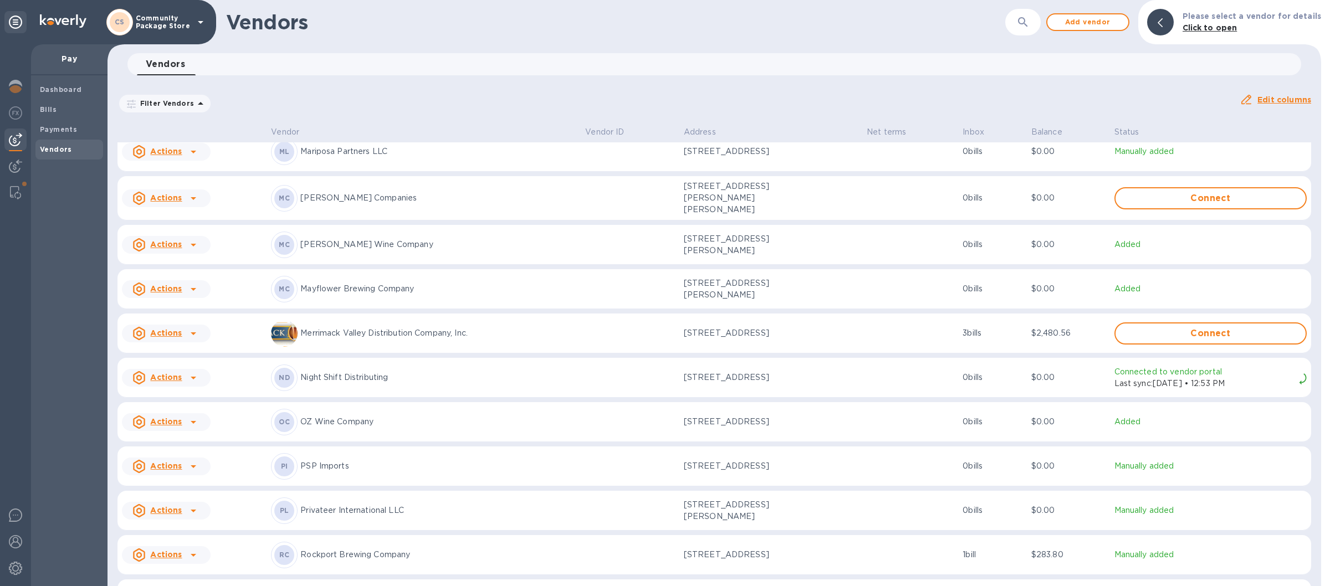
scroll to position [1319, 0]
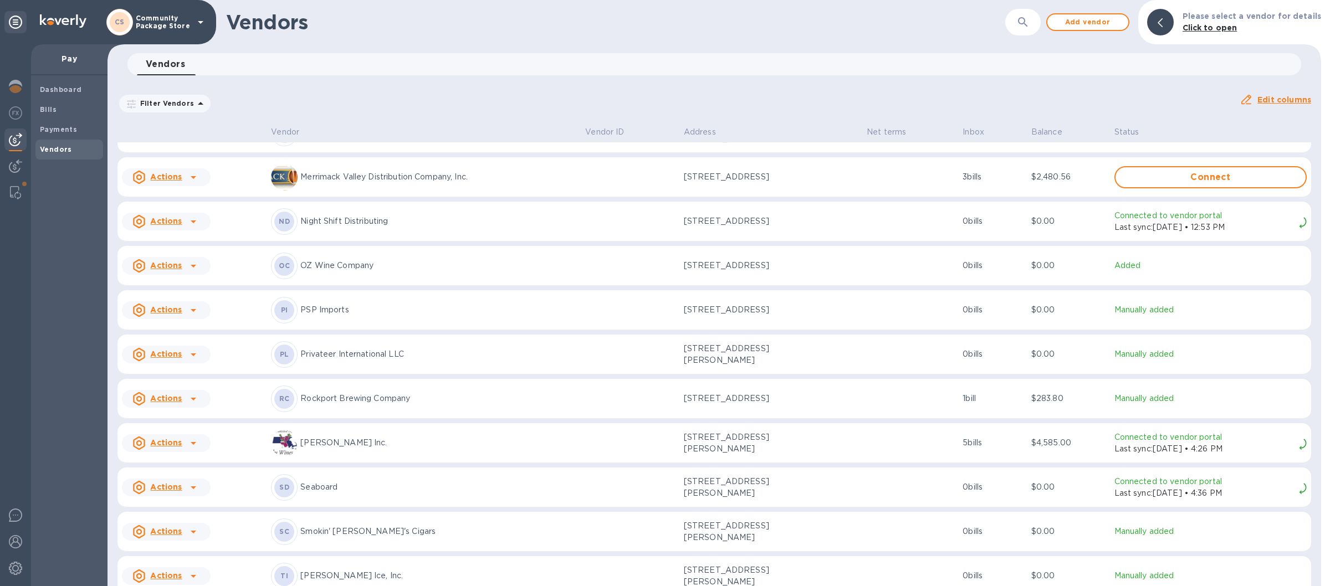
click at [382, 440] on p "[PERSON_NAME] Inc." at bounding box center [438, 443] width 276 height 12
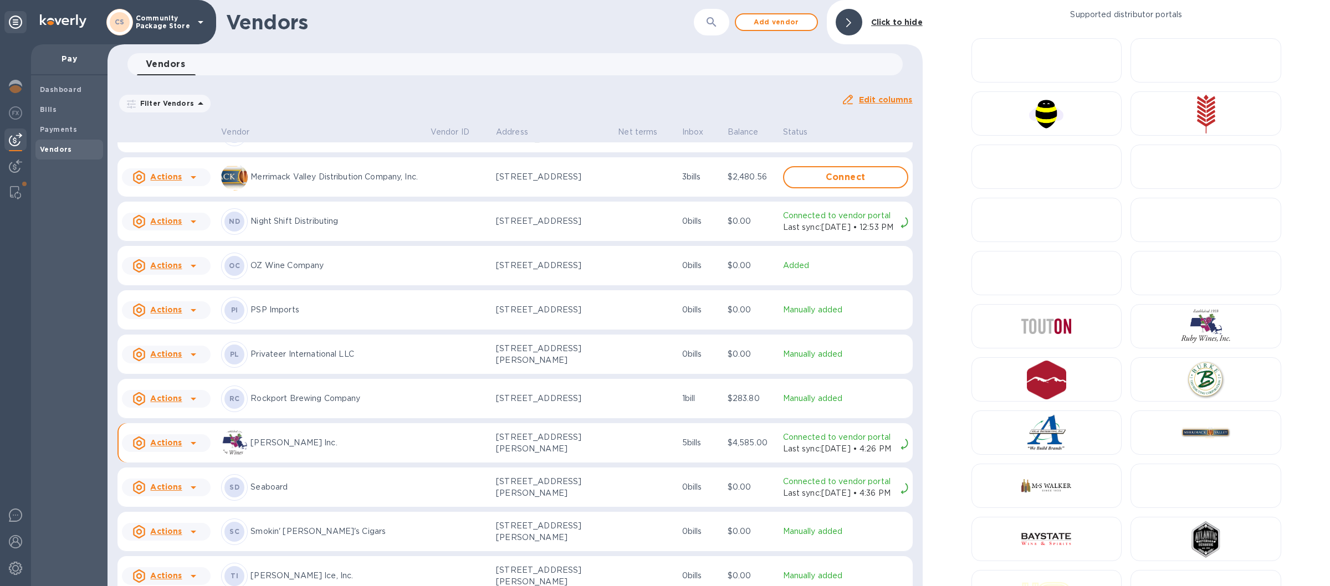
scroll to position [1339, 0]
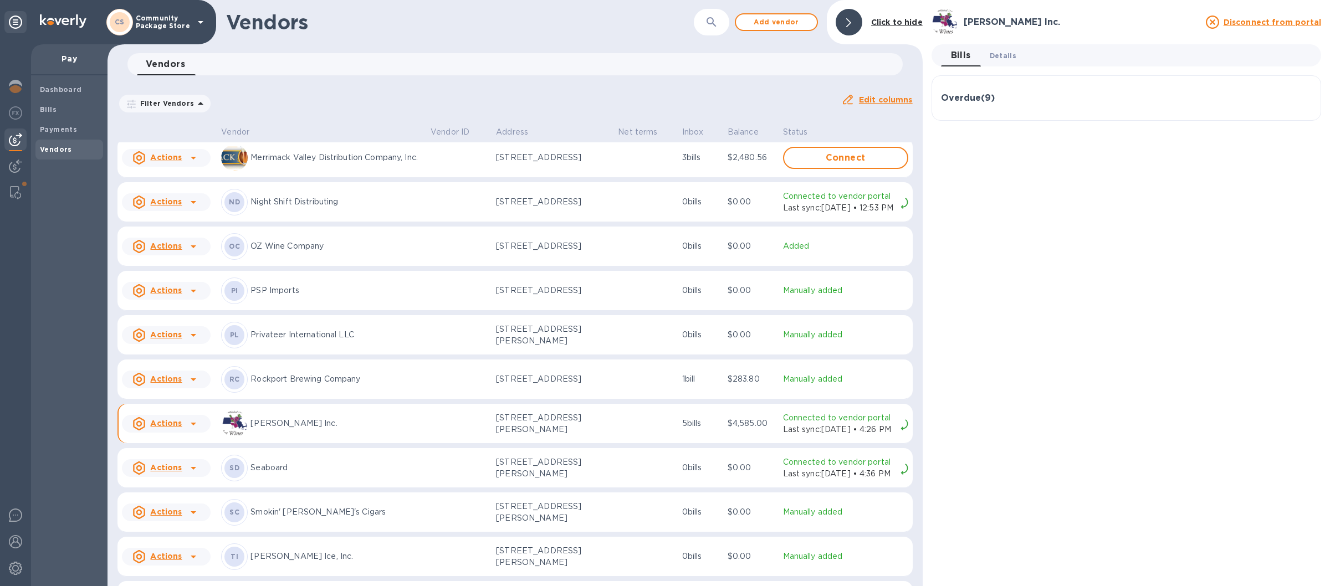
click at [1011, 52] on span "Details 0" at bounding box center [1003, 56] width 27 height 12
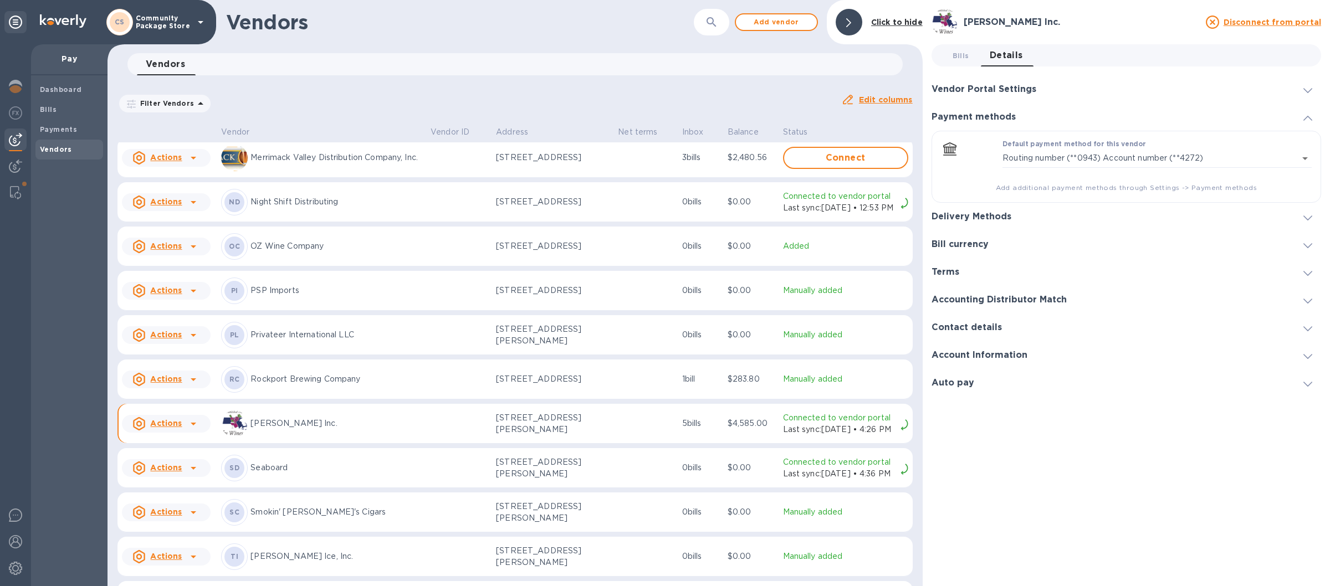
click at [975, 354] on h3 "Account Information" at bounding box center [979, 355] width 96 height 11
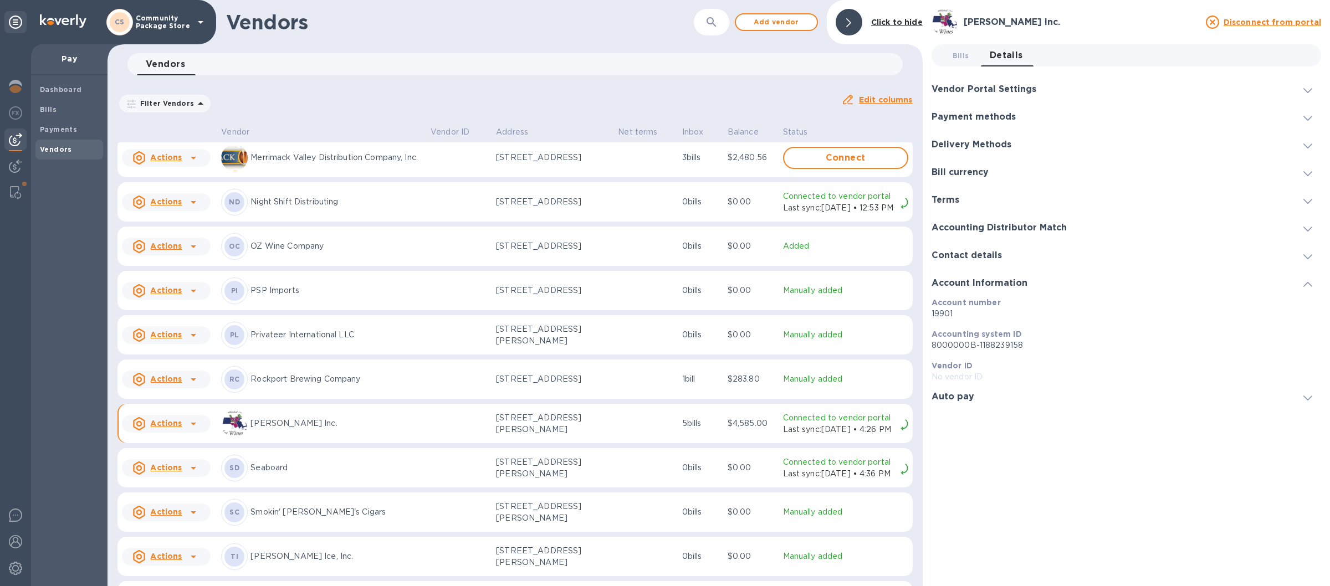
click at [976, 90] on h3 "Vendor Portal Settings" at bounding box center [983, 89] width 105 height 11
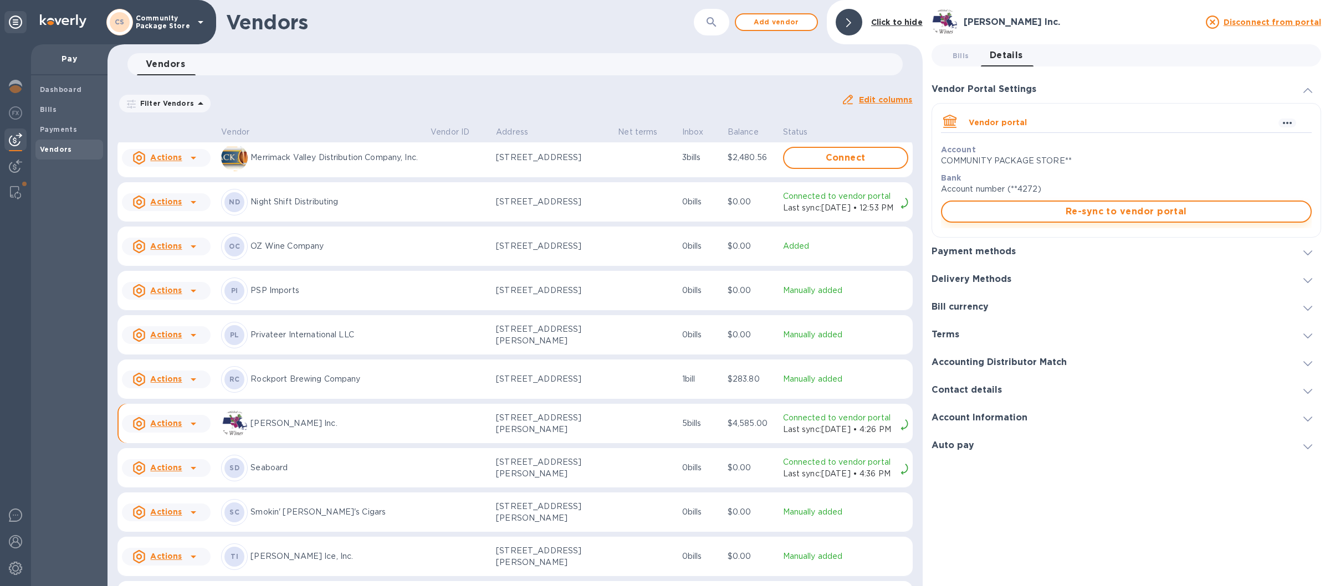
click at [1110, 212] on span "Re-sync to vendor portal" at bounding box center [1126, 211] width 351 height 13
